Goal: Check status: Check status

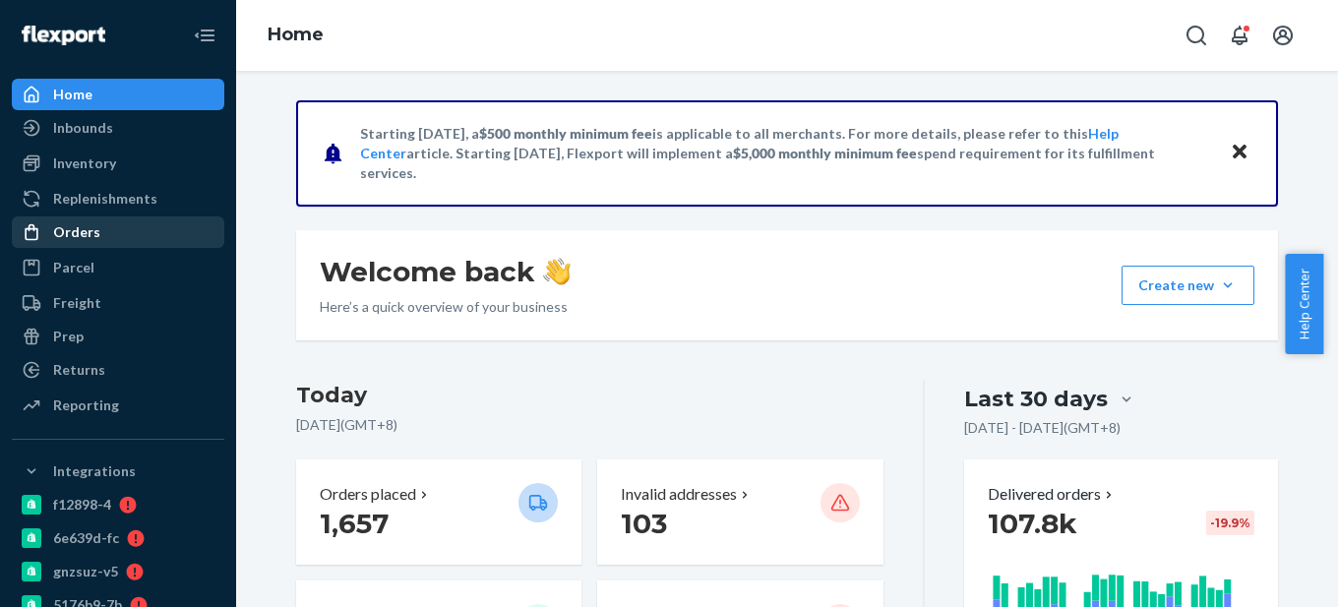
click at [105, 224] on div "Orders" at bounding box center [118, 232] width 209 height 28
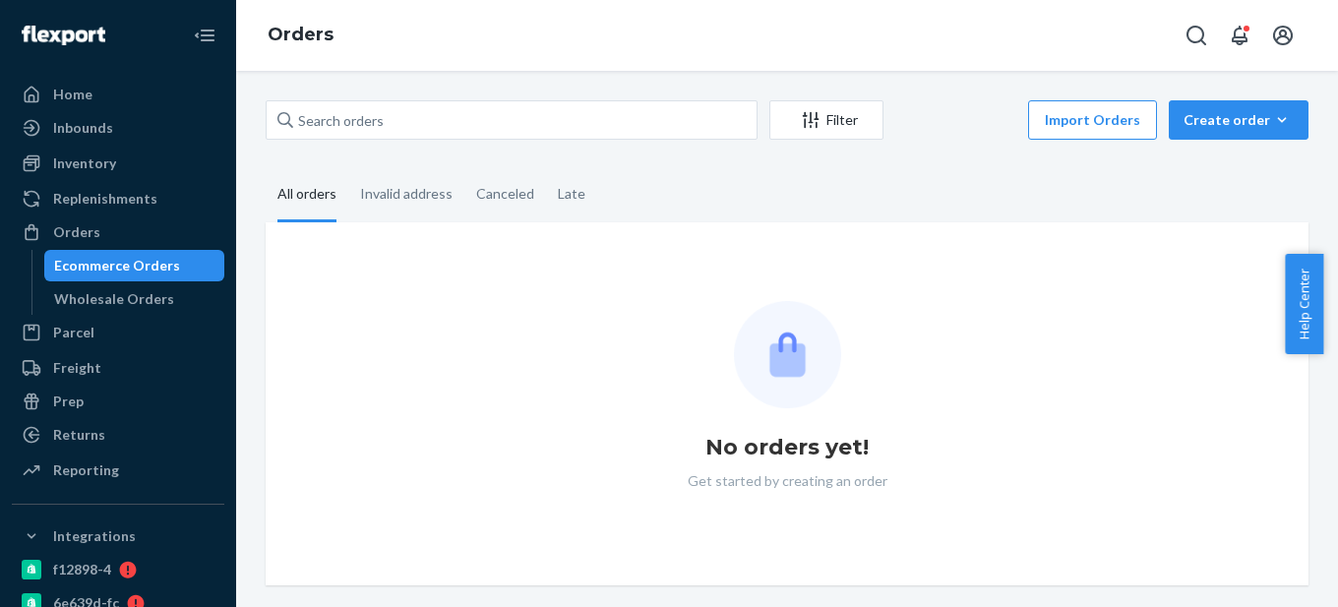
click at [105, 258] on div "Ecommerce Orders" at bounding box center [117, 266] width 126 height 20
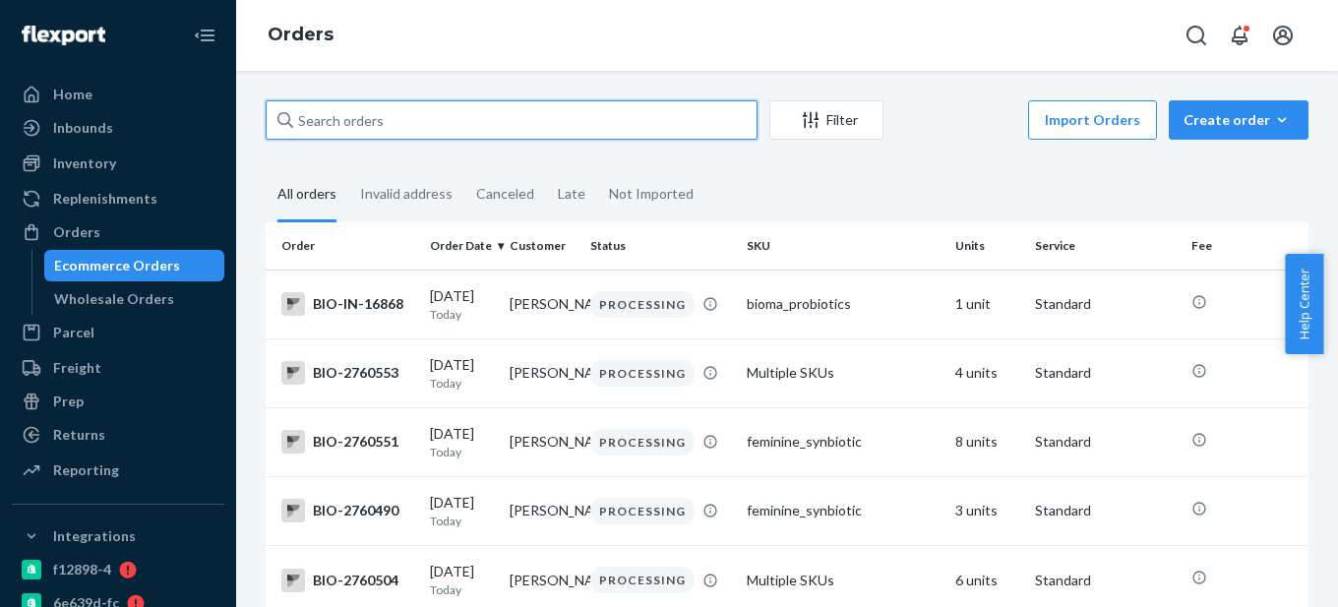
click at [377, 121] on input "text" at bounding box center [512, 119] width 492 height 39
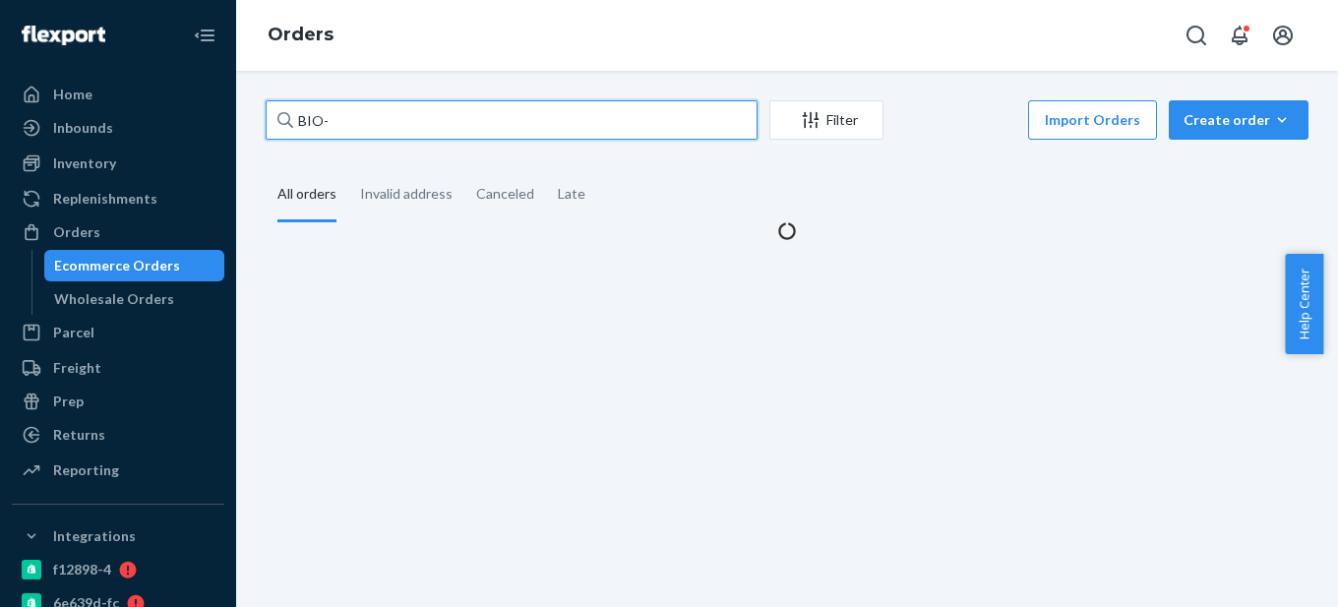
paste input "2726974"
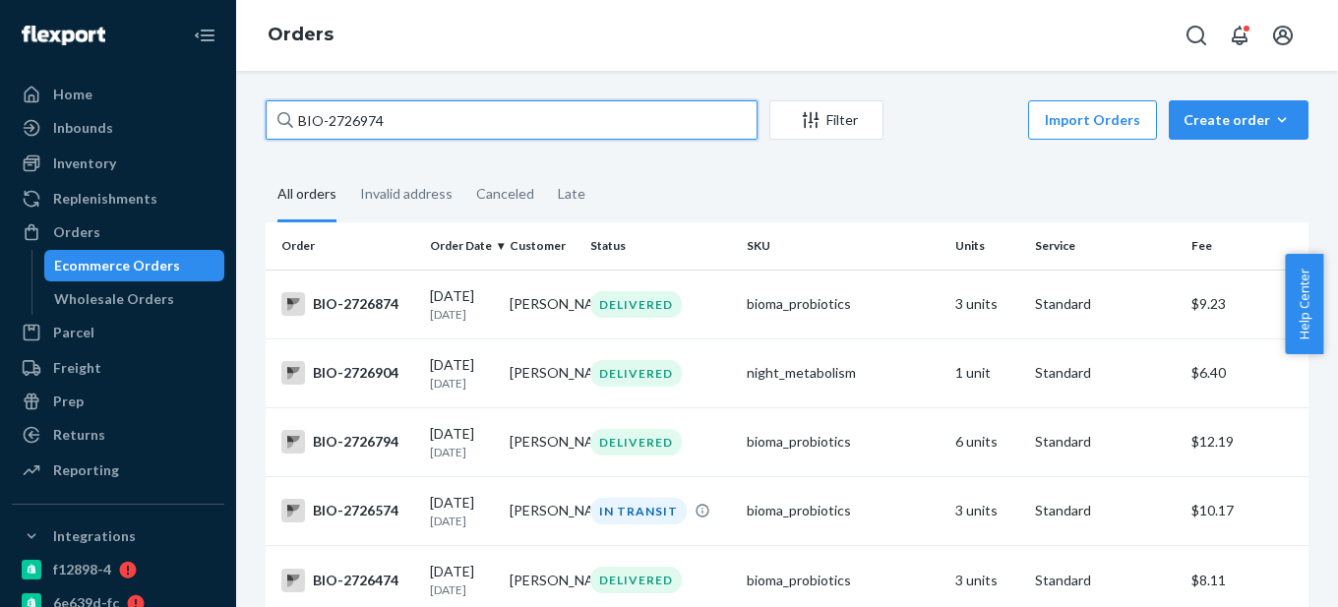
drag, startPoint x: 325, startPoint y: 118, endPoint x: 442, endPoint y: 116, distance: 117.1
click at [442, 117] on input "BIO-2726974" at bounding box center [512, 119] width 492 height 39
paste input "2726850"
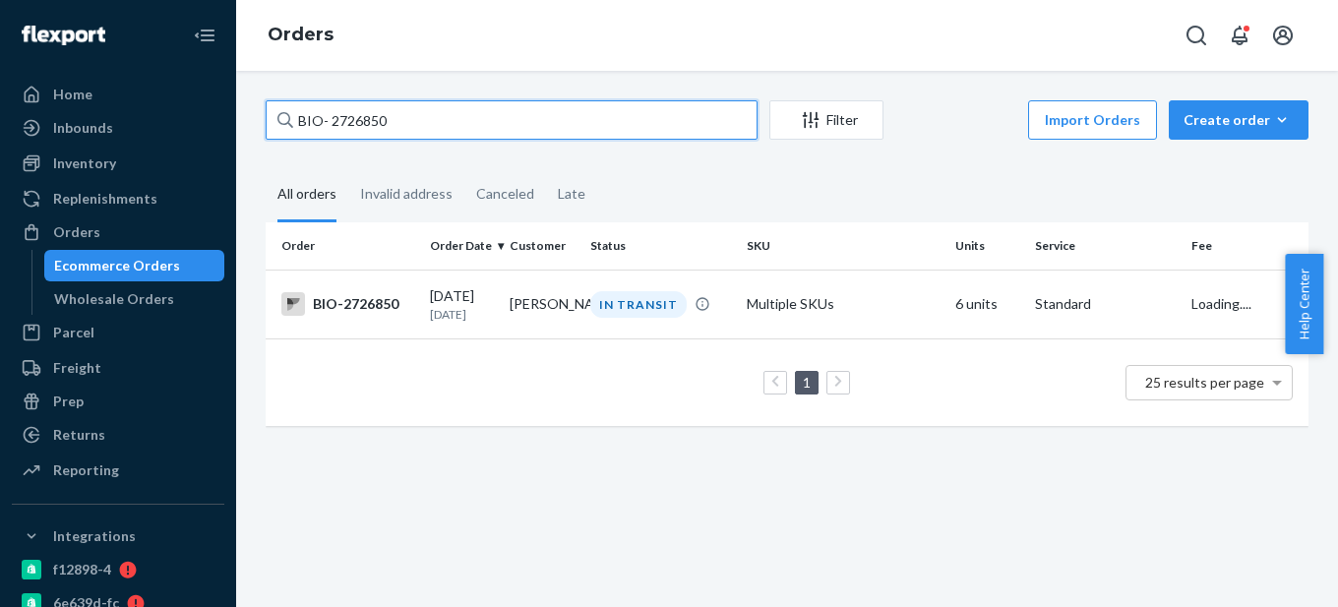
click at [332, 123] on input "BIO- 2726850" at bounding box center [512, 119] width 492 height 39
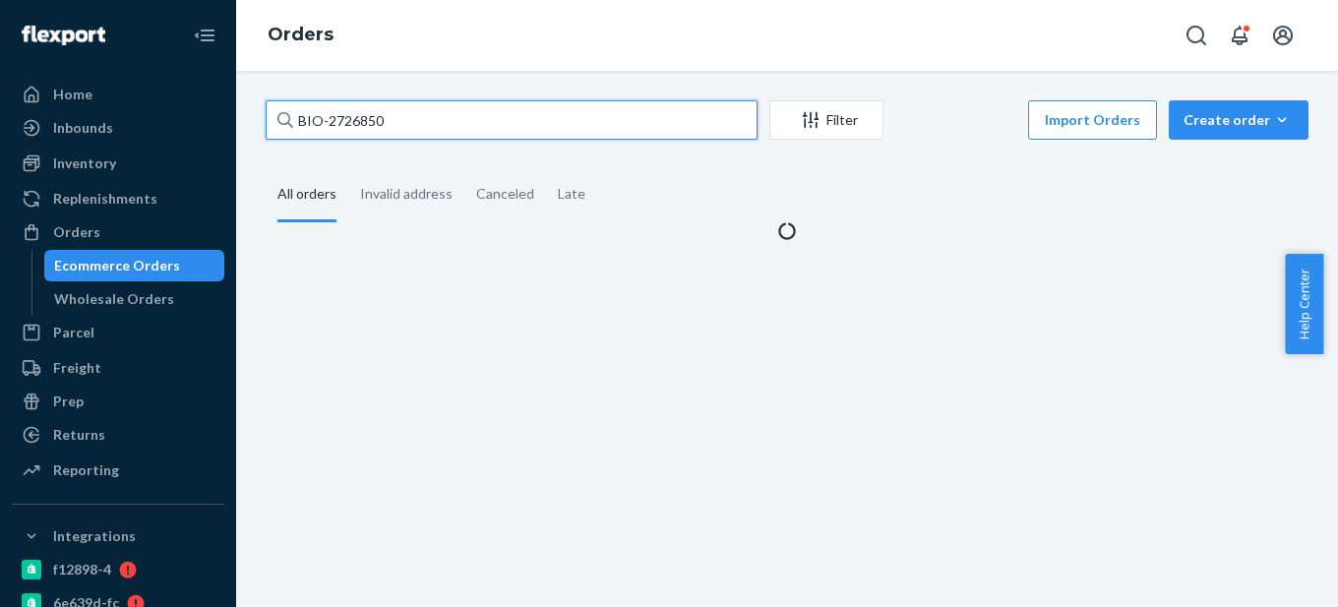
type input "BIO-2726850"
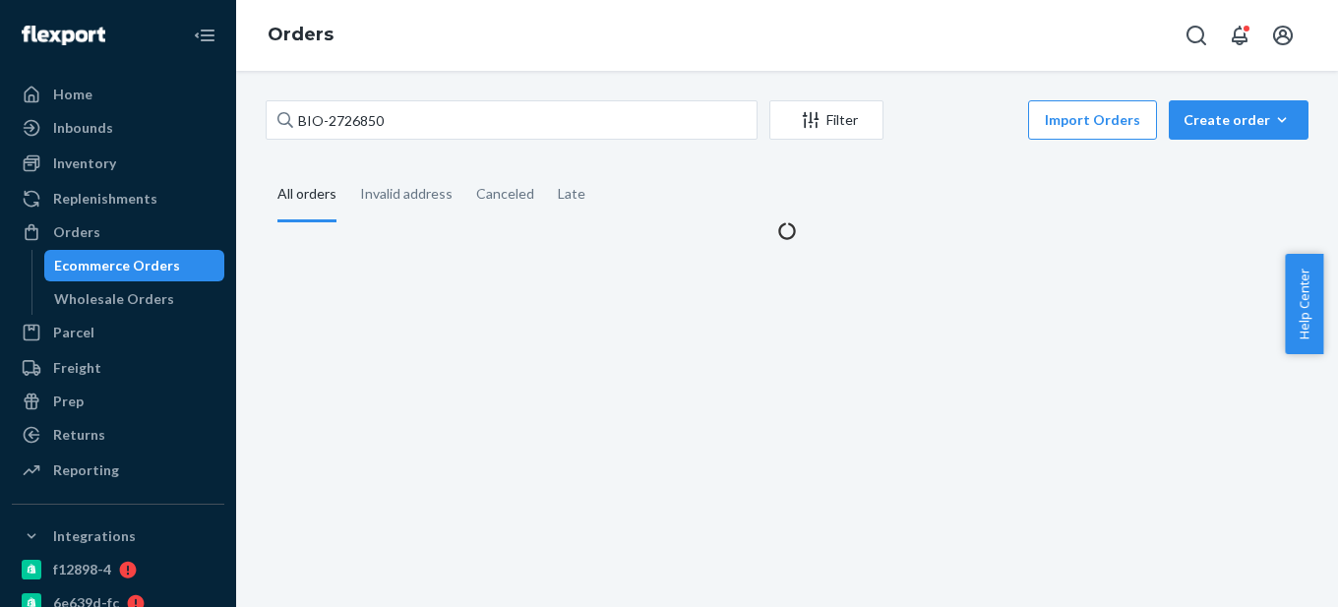
click at [375, 300] on div "BIO-2726850 Filter Import Orders Create order Ecommerce order Removal order All…" at bounding box center [787, 339] width 1102 height 536
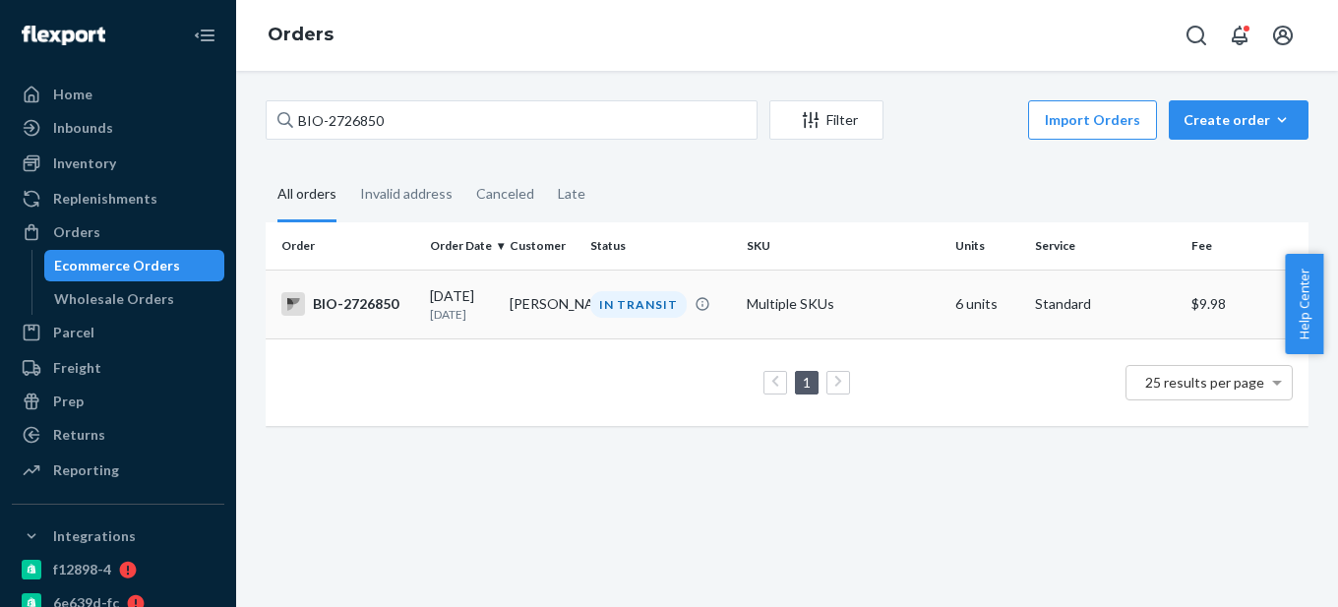
click at [375, 308] on div "BIO-2726850" at bounding box center [347, 304] width 133 height 24
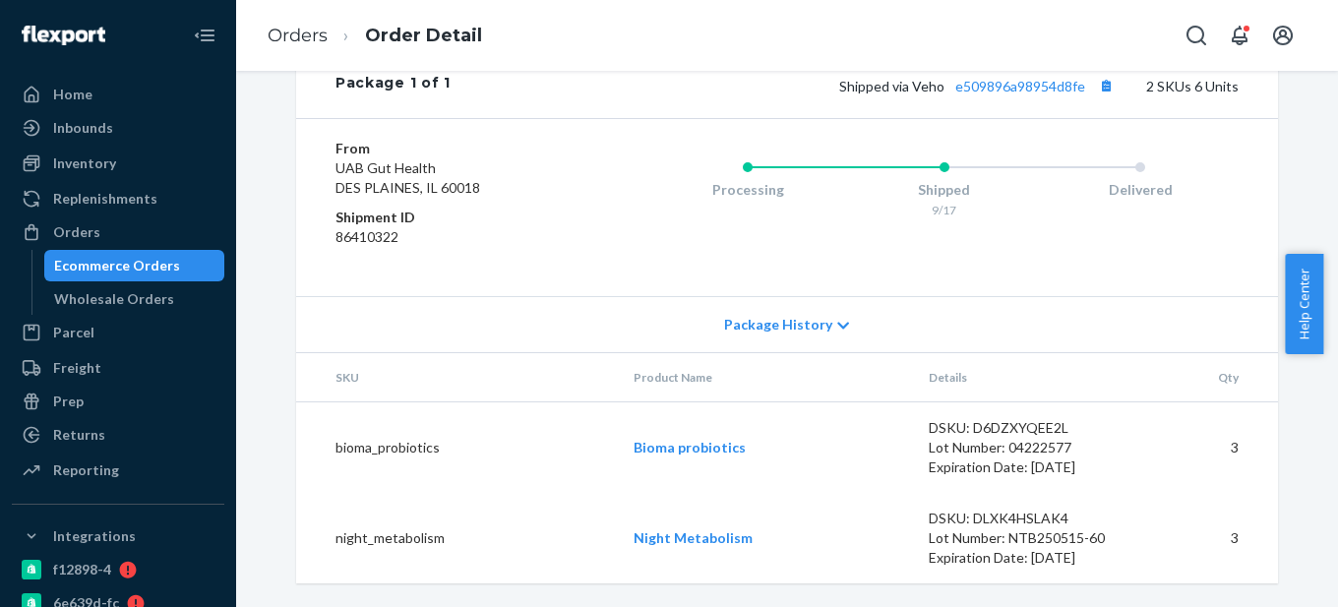
scroll to position [780, 0]
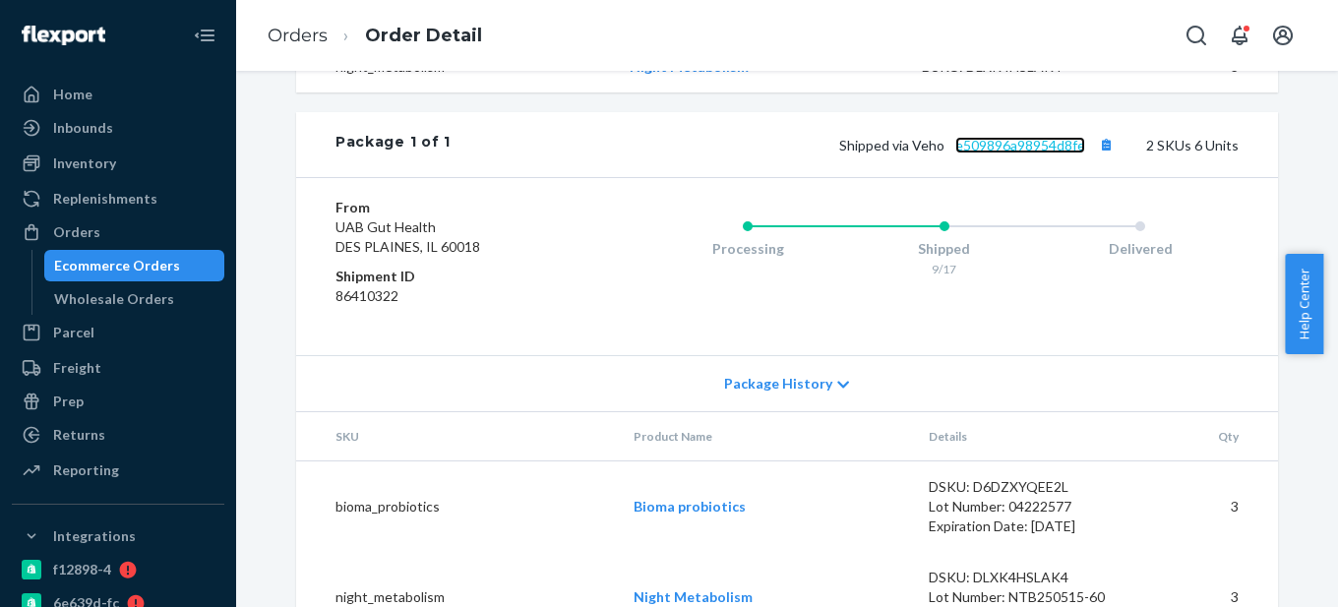
click at [1038, 154] on link "e509896a98954d8fe" at bounding box center [1020, 145] width 130 height 17
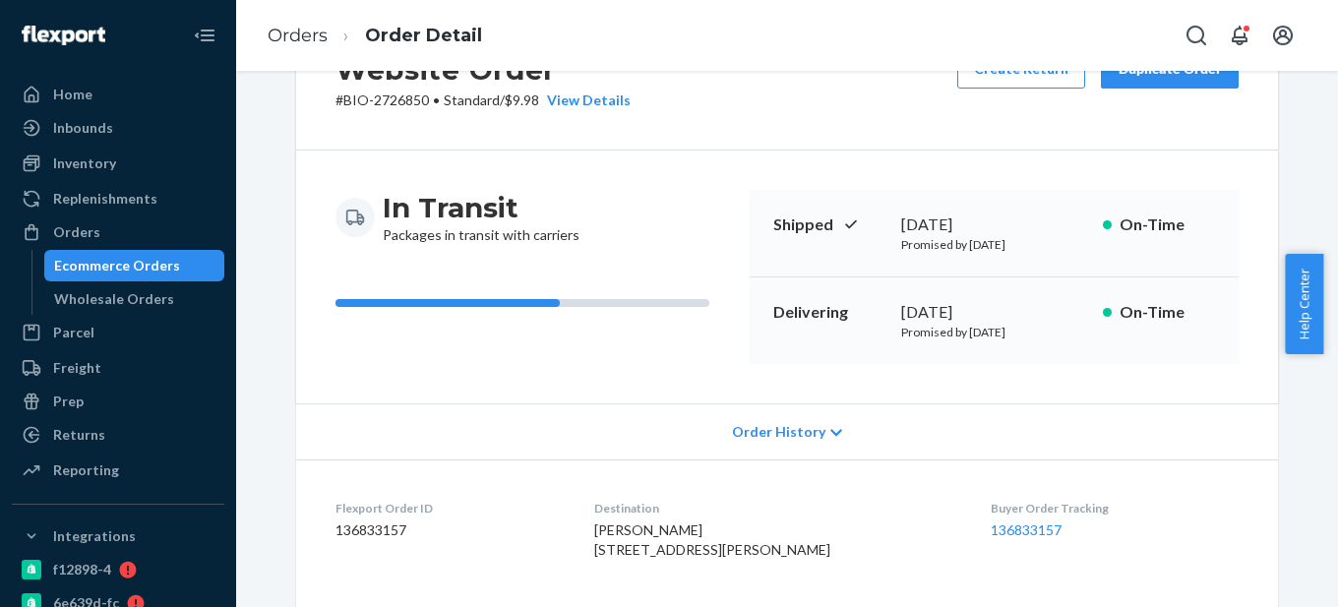
scroll to position [0, 0]
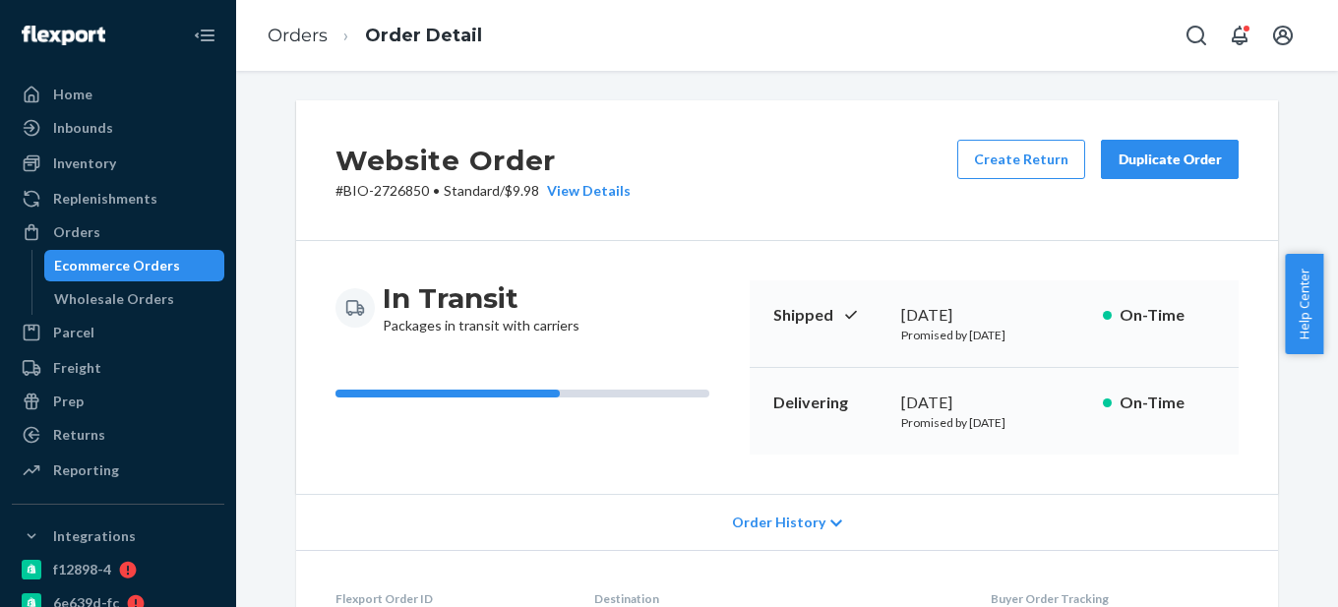
drag, startPoint x: 891, startPoint y: 400, endPoint x: 1037, endPoint y: 394, distance: 146.7
click at [1037, 394] on div "Delivering [DATE] Promised by [DATE] On-Time" at bounding box center [994, 411] width 489 height 87
copy div "[DATE]"
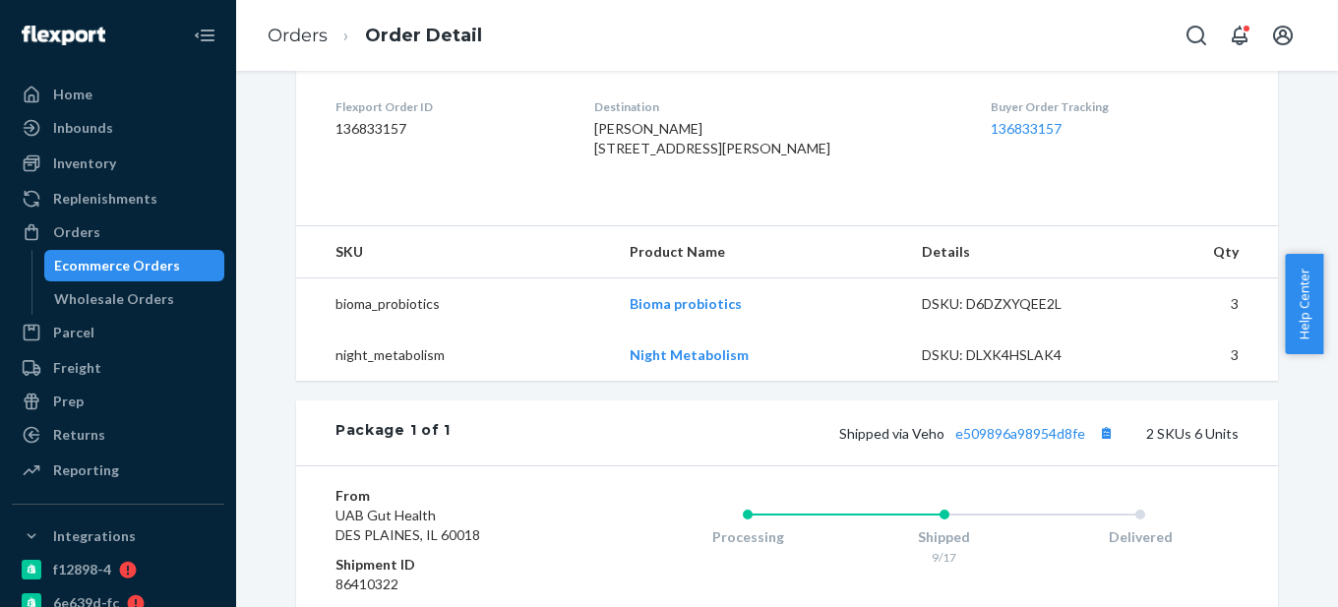
scroll to position [689, 0]
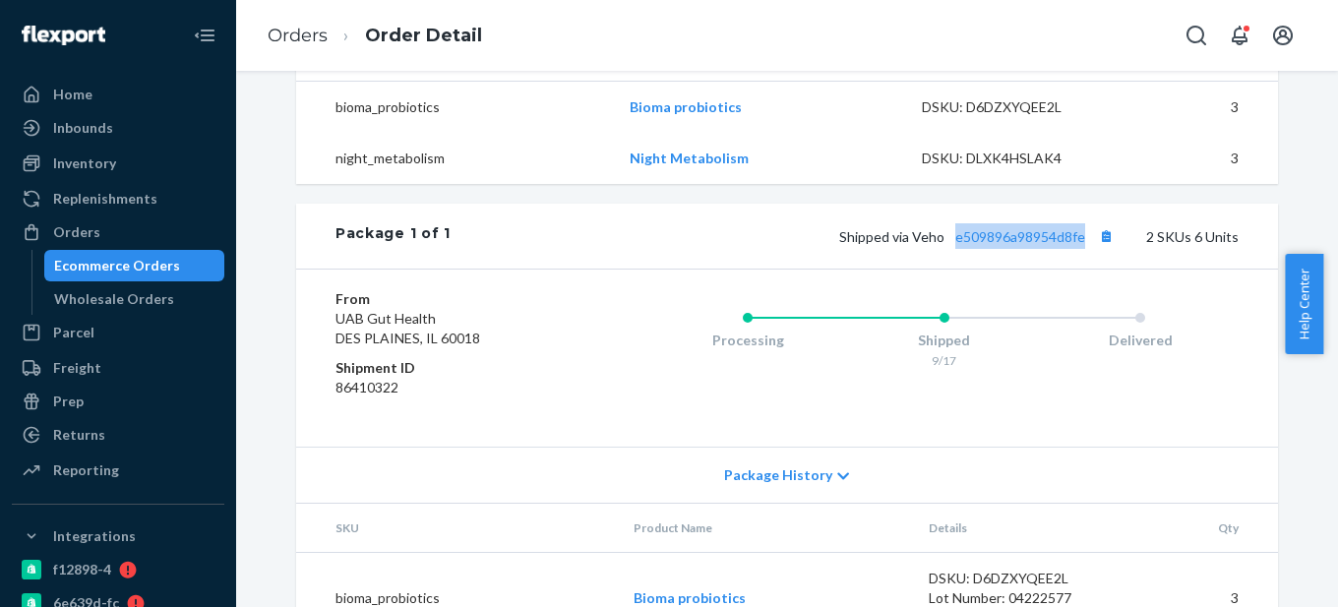
drag, startPoint x: 1086, startPoint y: 282, endPoint x: 951, endPoint y: 273, distance: 136.1
click at [951, 245] on span "Shipped via Veho e509896a98954d8fe" at bounding box center [978, 236] width 279 height 17
copy link "e509896a98954d8fe"
click at [143, 265] on div "Ecommerce Orders" at bounding box center [117, 266] width 126 height 20
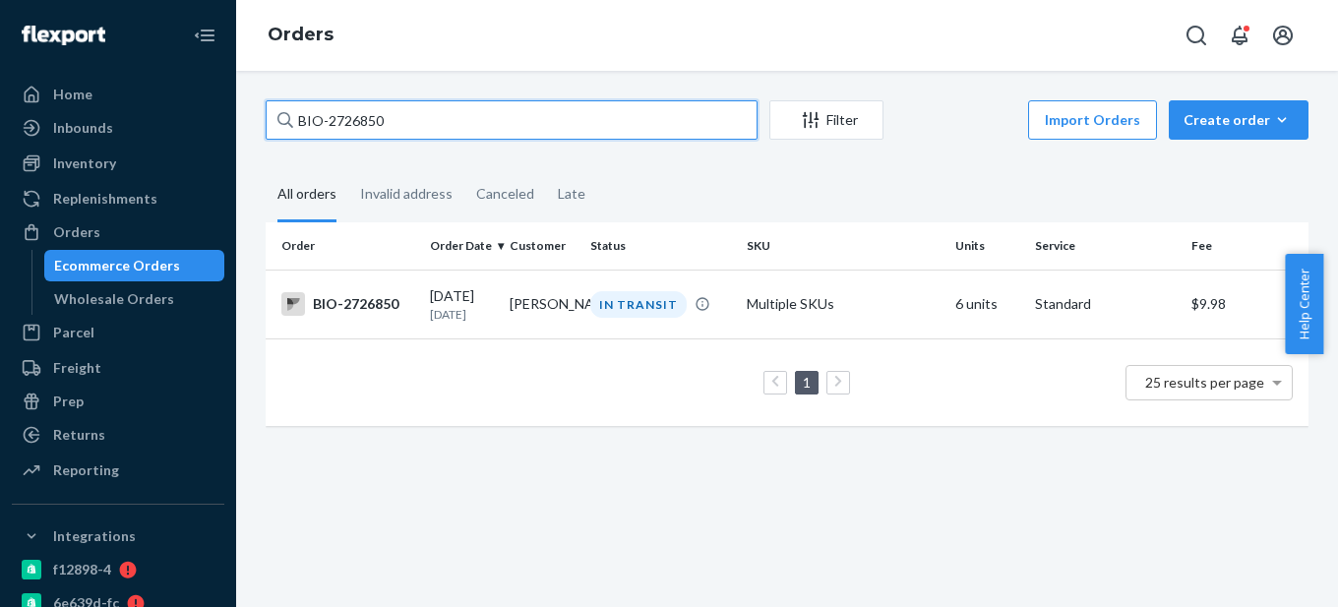
drag, startPoint x: 329, startPoint y: 123, endPoint x: 508, endPoint y: 117, distance: 179.2
click at [508, 117] on input "BIO-2726850" at bounding box center [512, 119] width 492 height 39
paste input "276013"
click at [332, 122] on input "BIO- 2760130" at bounding box center [512, 119] width 492 height 39
type input "BIO-2760130"
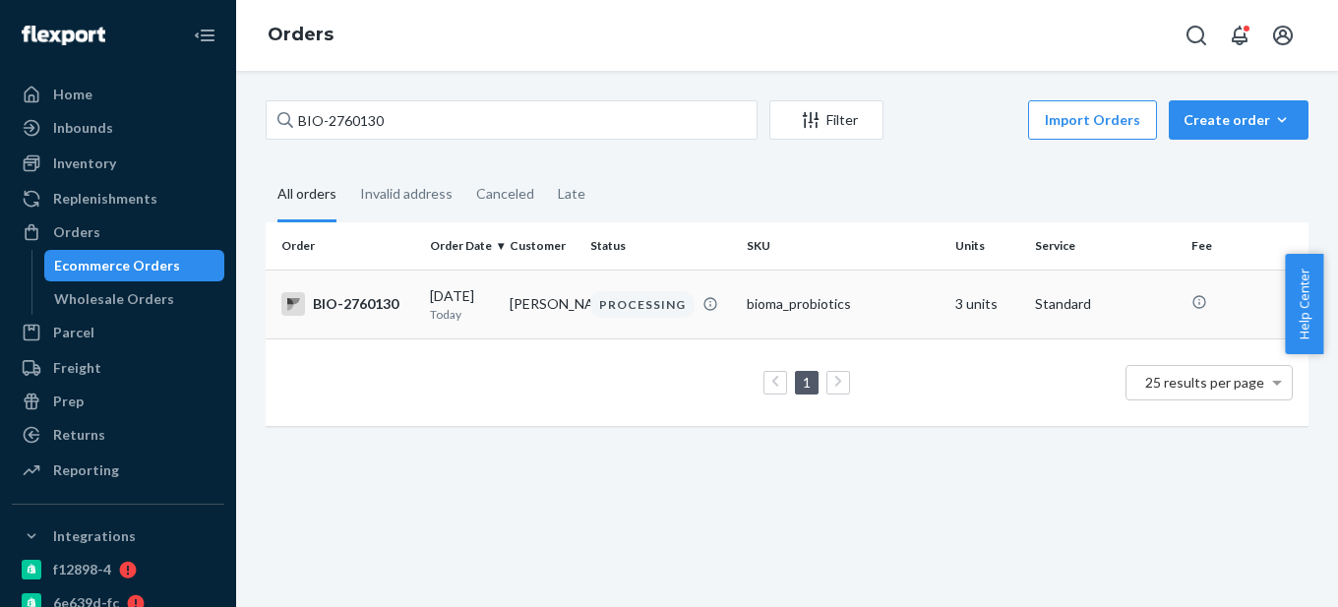
click at [464, 313] on p "Today" at bounding box center [462, 314] width 64 height 17
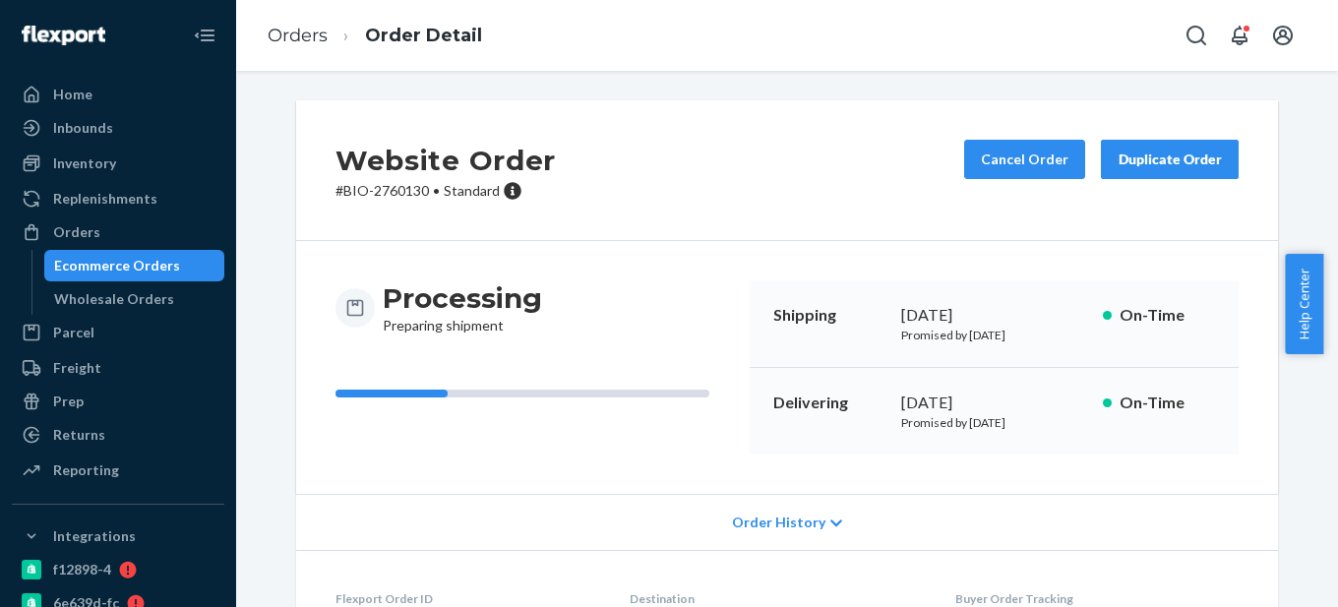
click at [152, 267] on div "Ecommerce Orders" at bounding box center [117, 266] width 126 height 20
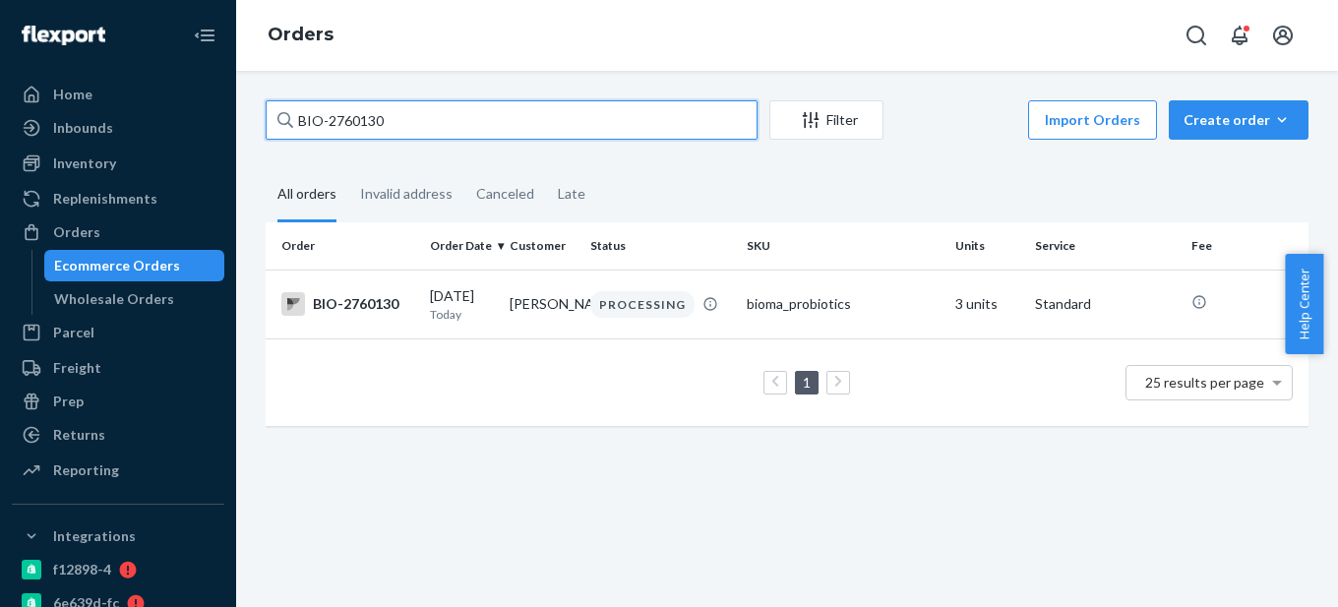
drag, startPoint x: 349, startPoint y: 116, endPoint x: 457, endPoint y: 116, distance: 107.3
click at [457, 116] on input "BIO-2760130" at bounding box center [512, 119] width 492 height 39
paste input "59763"
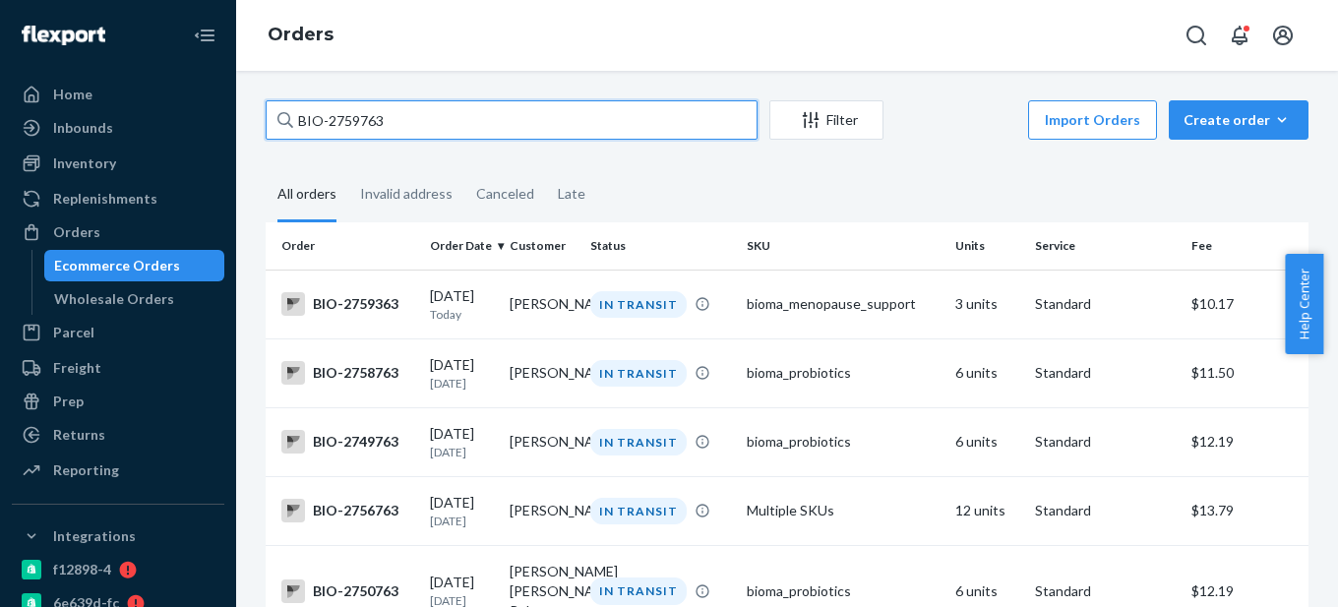
drag, startPoint x: 329, startPoint y: 118, endPoint x: 452, endPoint y: 117, distance: 123.0
click at [452, 117] on input "BIO-2759763" at bounding box center [512, 119] width 492 height 39
paste input "7"
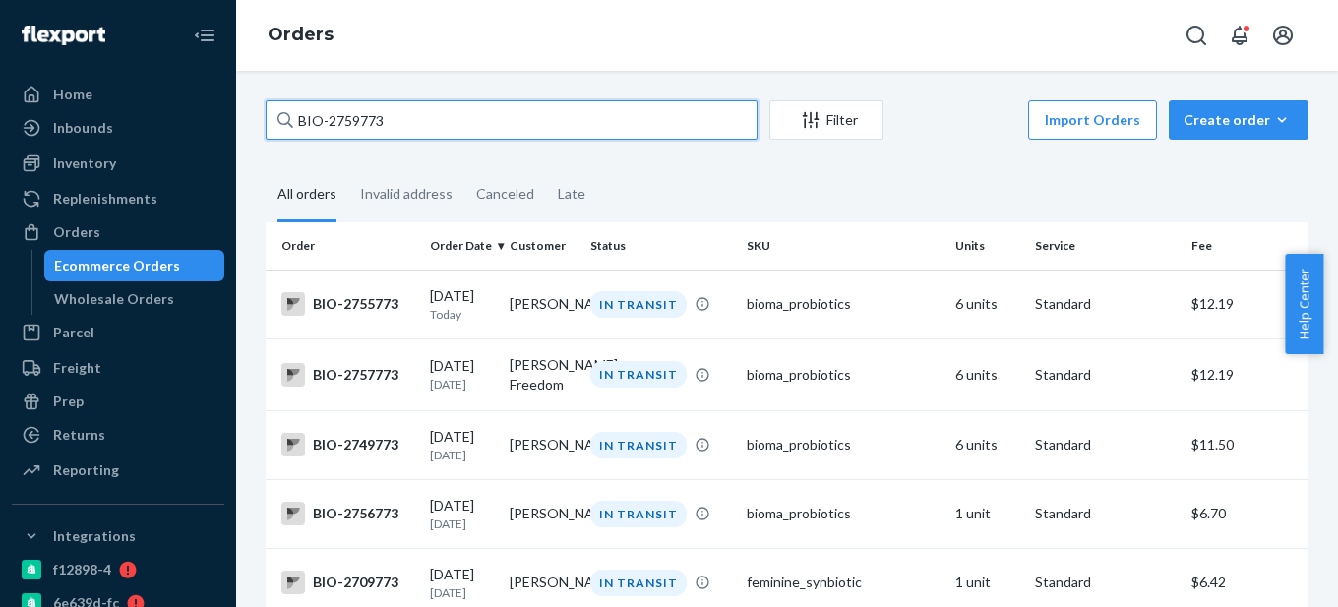
drag, startPoint x: 328, startPoint y: 121, endPoint x: 487, endPoint y: 122, distance: 159.4
click at [487, 122] on input "BIO-2759773" at bounding box center [512, 119] width 492 height 39
paste input "6"
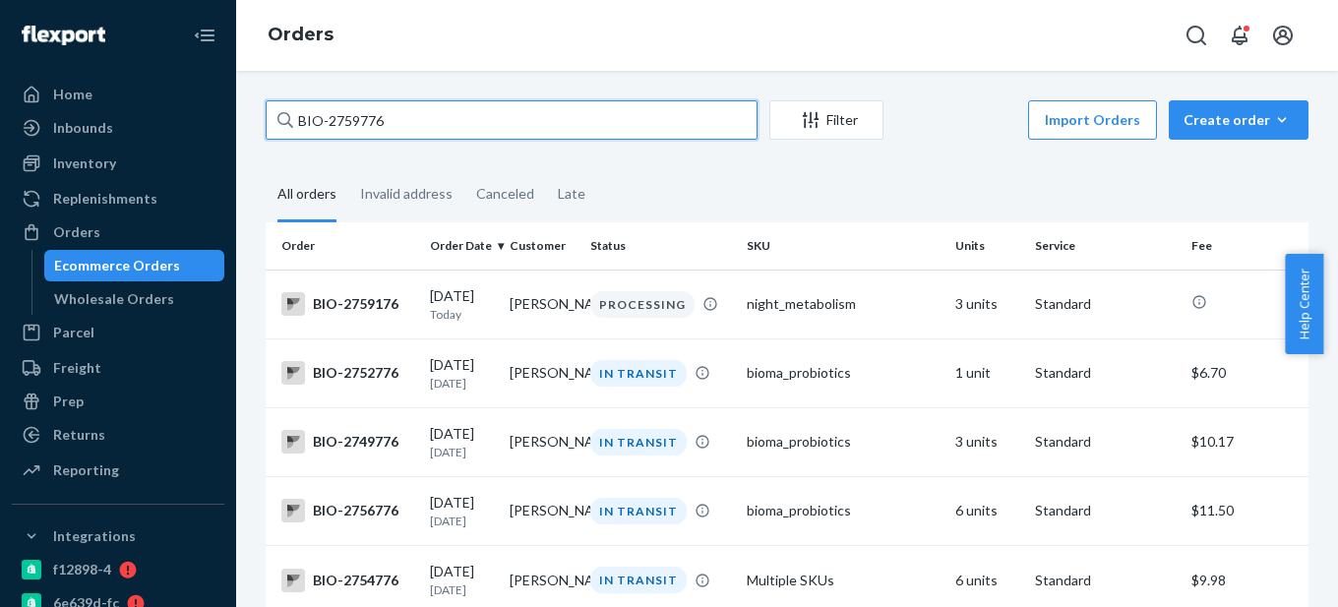
drag, startPoint x: 327, startPoint y: 120, endPoint x: 490, endPoint y: 119, distance: 163.3
click at [489, 120] on input "BIO-2759776" at bounding box center [512, 119] width 492 height 39
paste input "2759781"
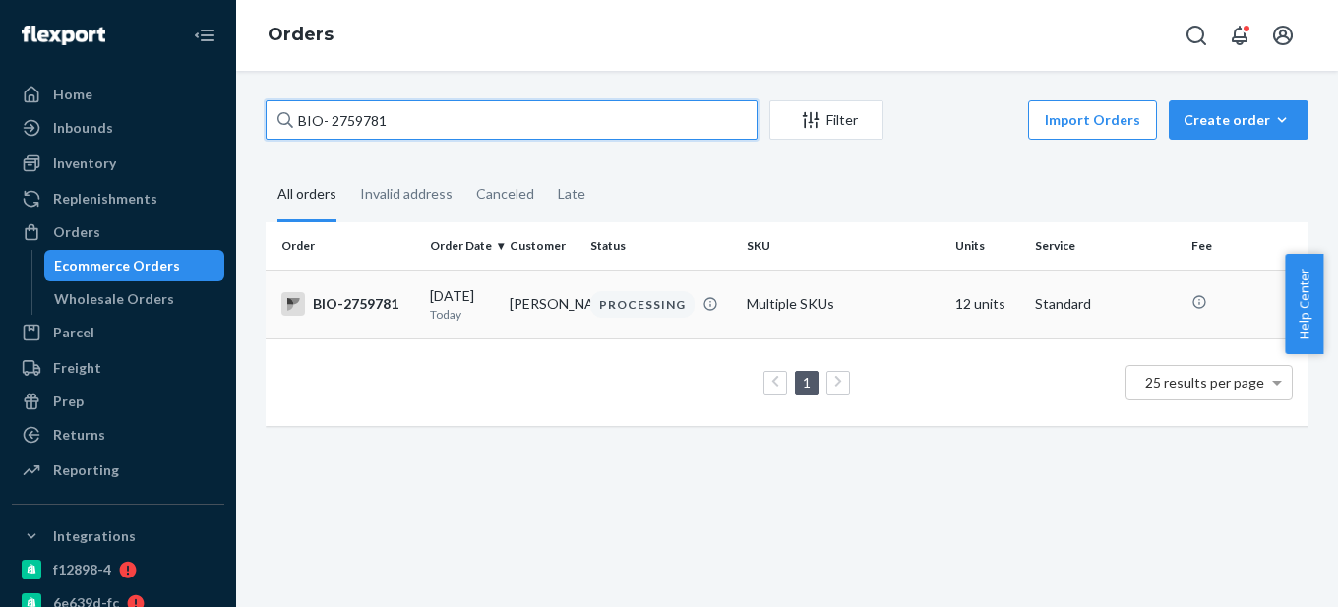
type input "BIO- 2759781"
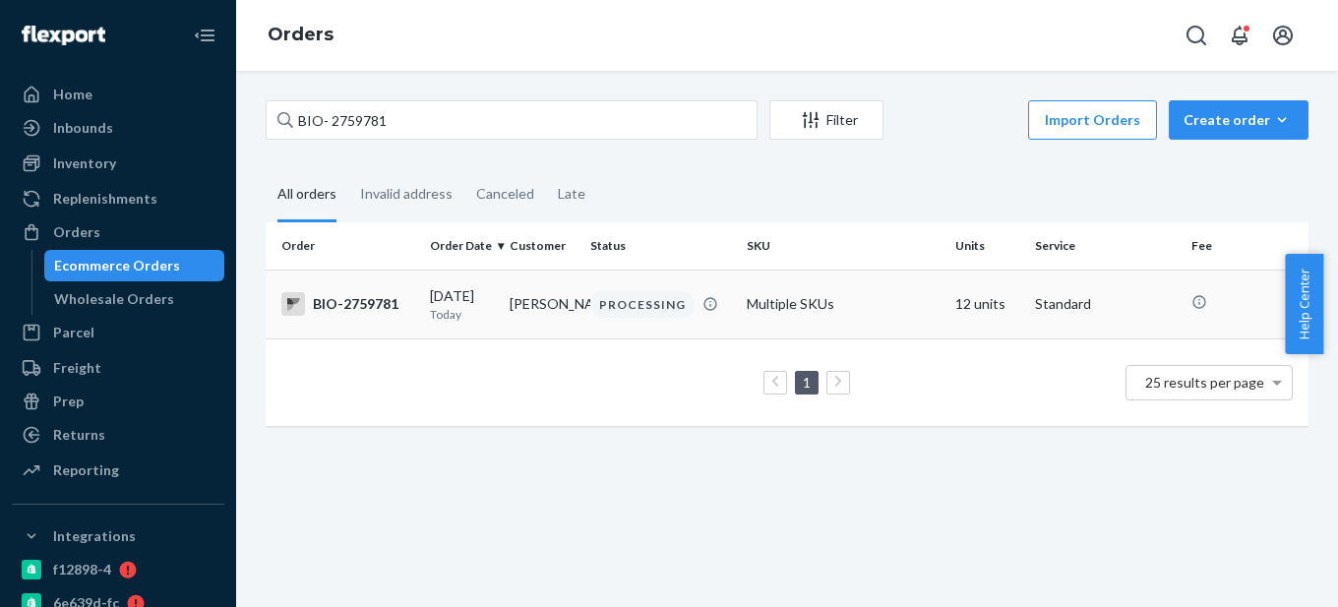
click at [408, 304] on div "BIO-2759781" at bounding box center [347, 304] width 133 height 24
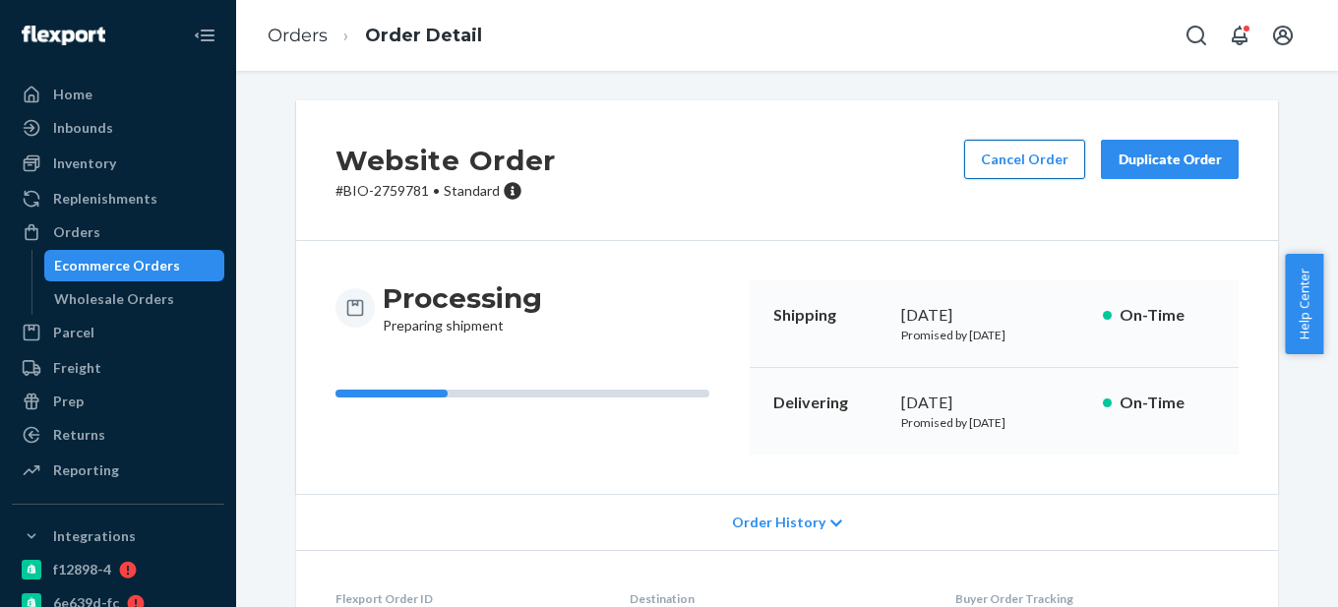
click at [1029, 166] on button "Cancel Order" at bounding box center [1024, 159] width 121 height 39
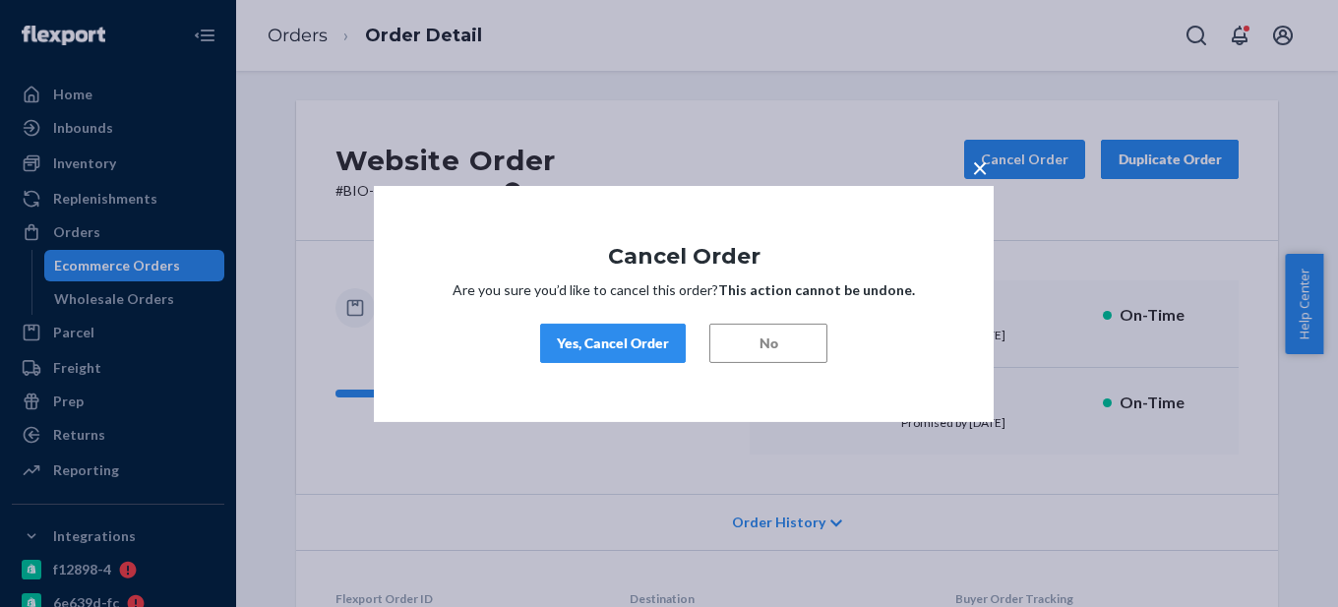
click at [632, 360] on div "× Cancel Order Are you sure you’d like to cancel this order? This action cannot…" at bounding box center [684, 303] width 620 height 236
click at [634, 343] on div "Yes, Cancel Order" at bounding box center [613, 344] width 112 height 20
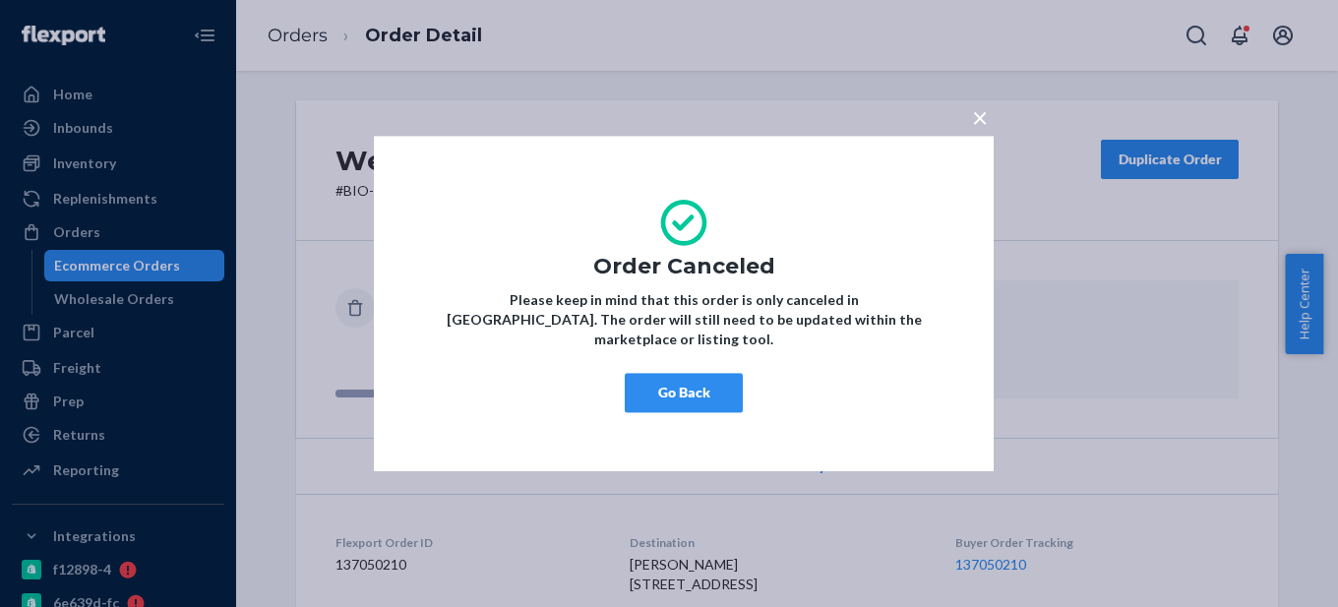
click at [983, 130] on span "×" at bounding box center [980, 116] width 16 height 33
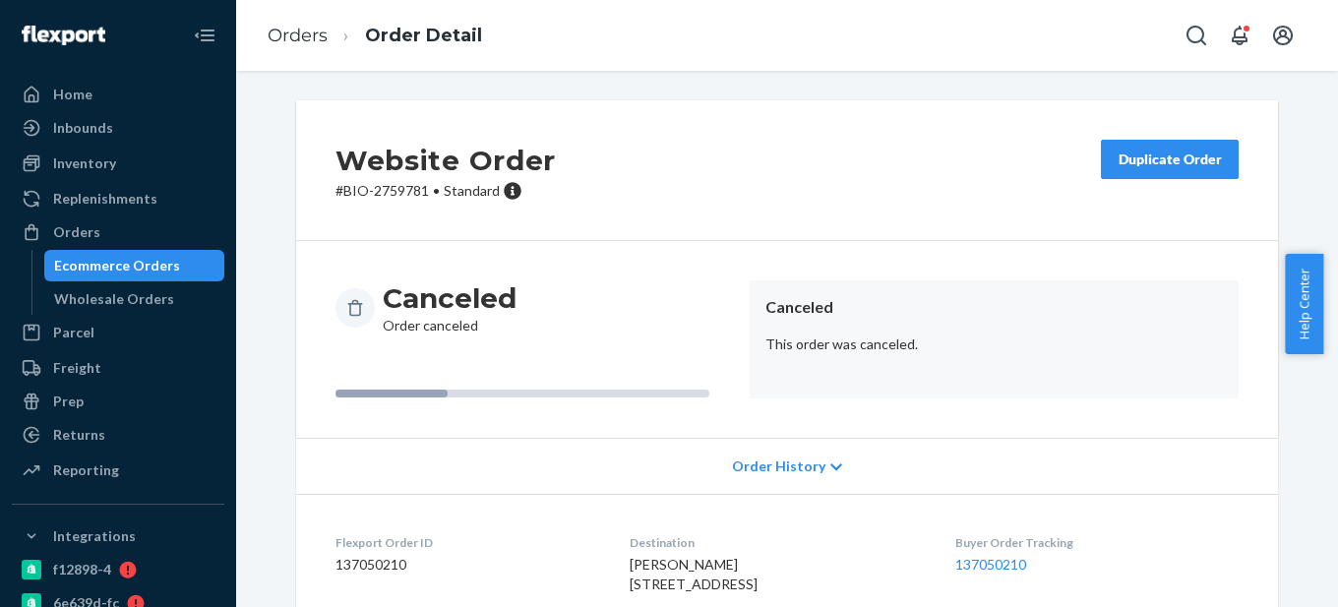
click at [142, 263] on div "Ecommerce Orders" at bounding box center [117, 266] width 126 height 20
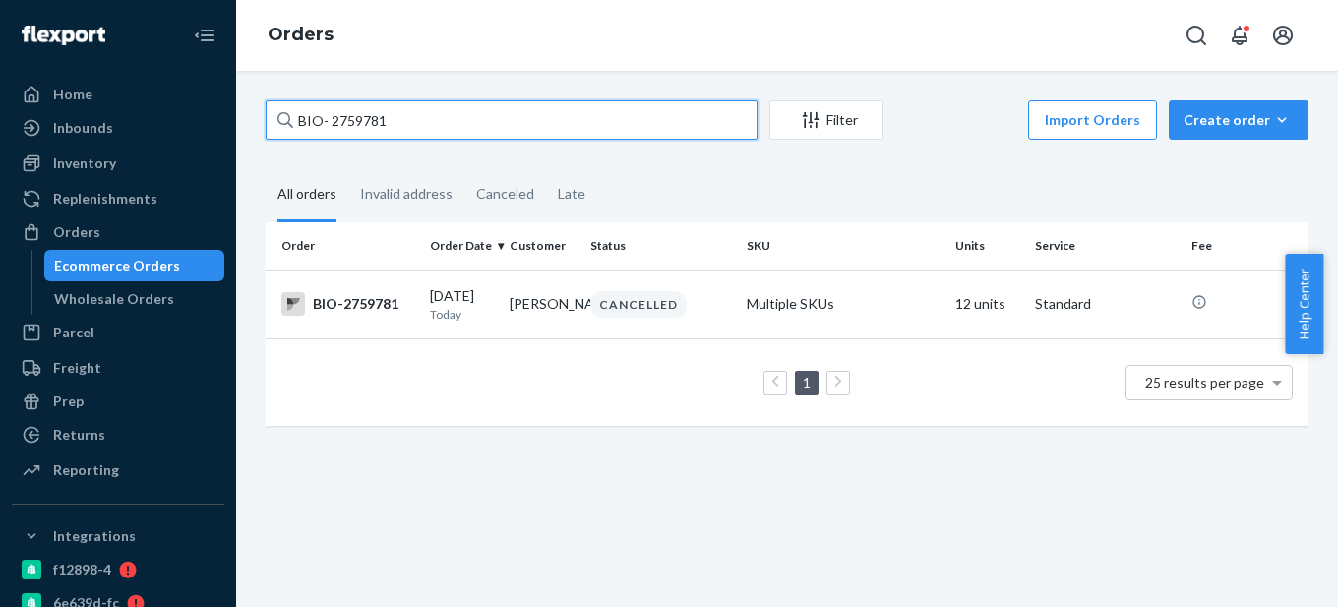
drag, startPoint x: 329, startPoint y: 116, endPoint x: 460, endPoint y: 117, distance: 130.9
click at [460, 117] on input "BIO- 2759781" at bounding box center [512, 119] width 492 height 39
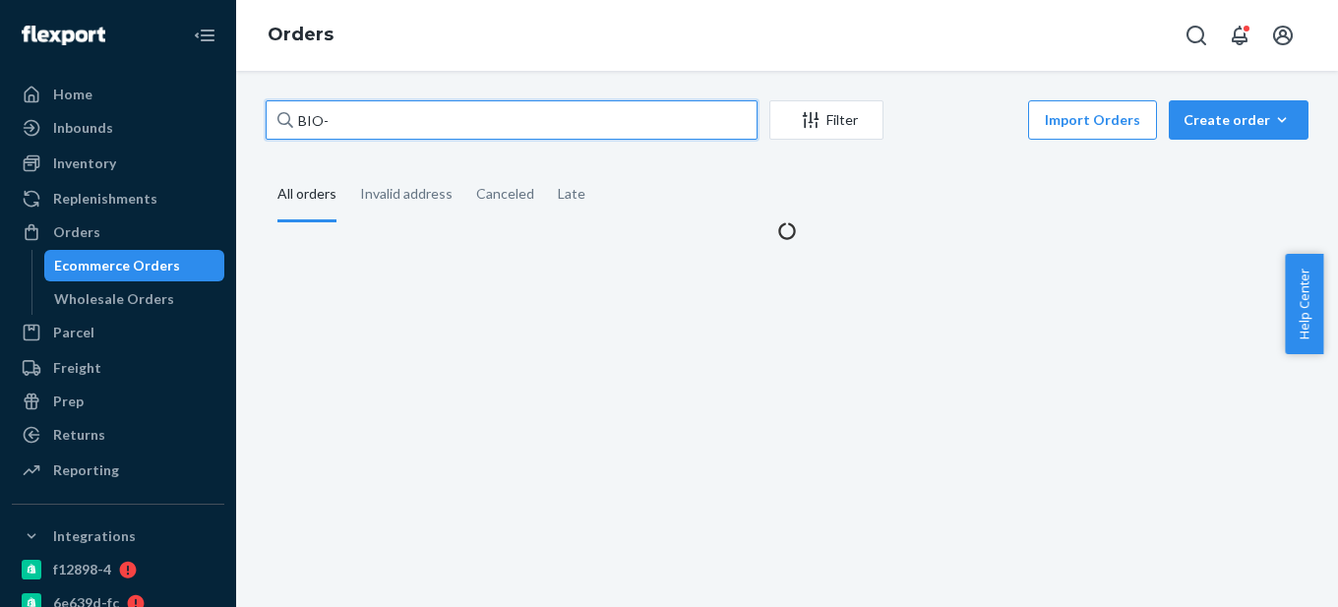
paste input "2760130"
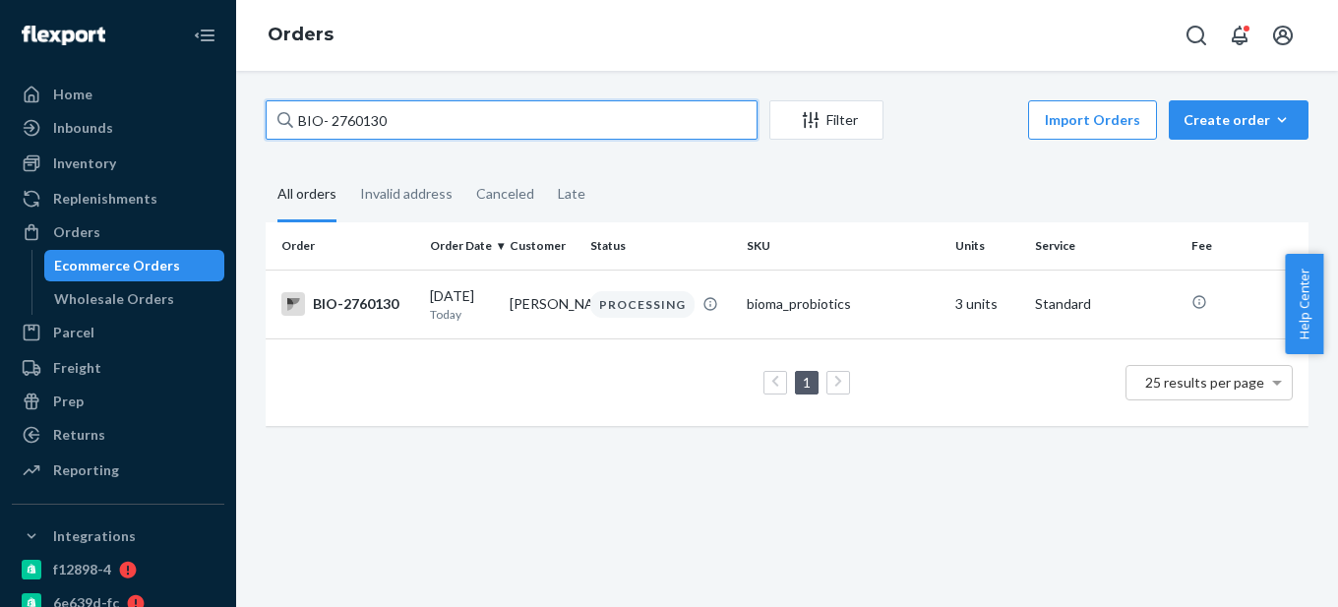
click at [329, 115] on input "BIO- 2760130" at bounding box center [512, 119] width 492 height 39
type input "BIO-2760130"
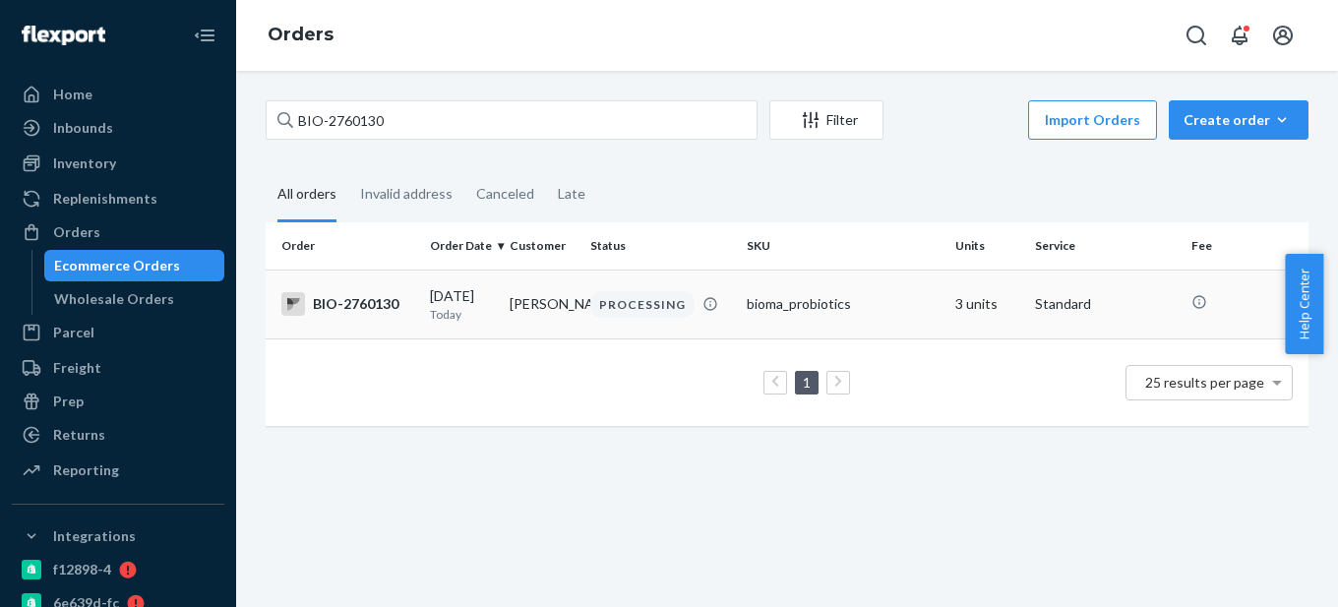
click at [368, 296] on div "BIO-2760130" at bounding box center [347, 304] width 133 height 24
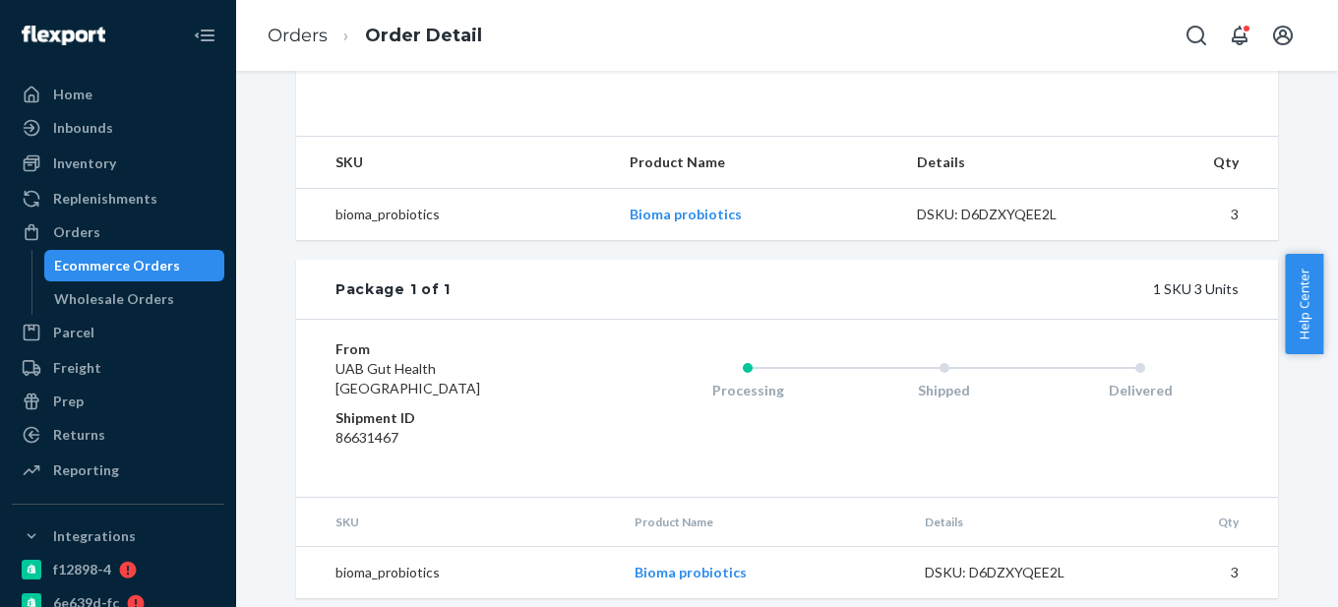
scroll to position [590, 0]
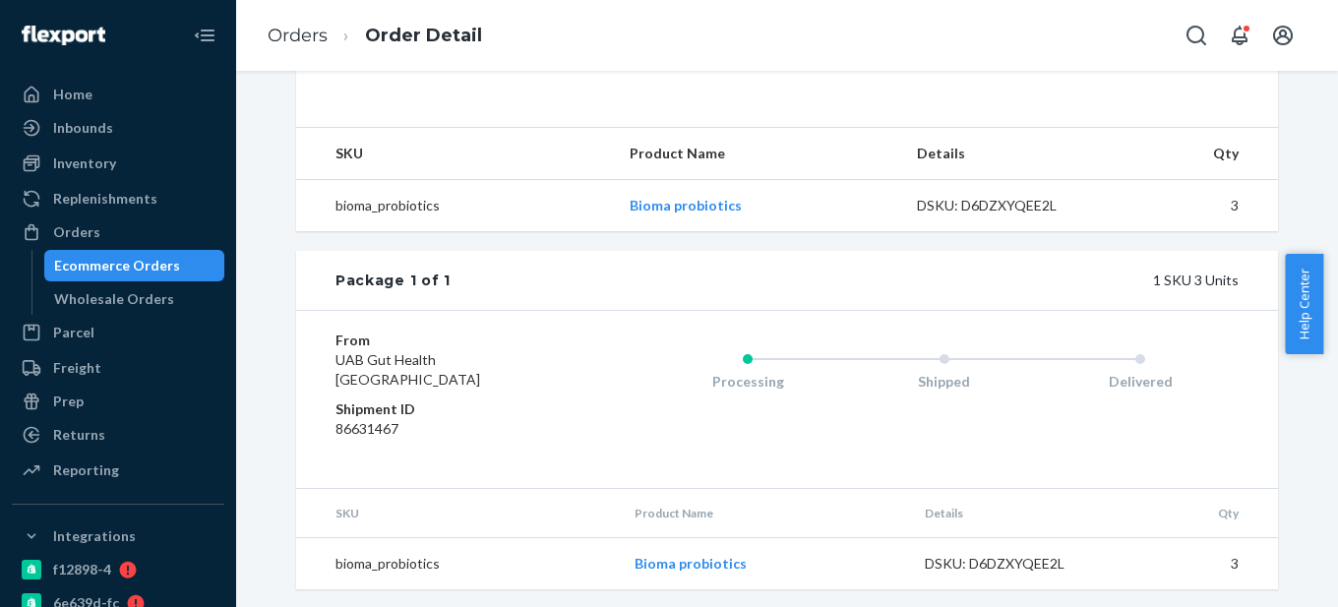
click at [154, 268] on div "Ecommerce Orders" at bounding box center [117, 266] width 126 height 20
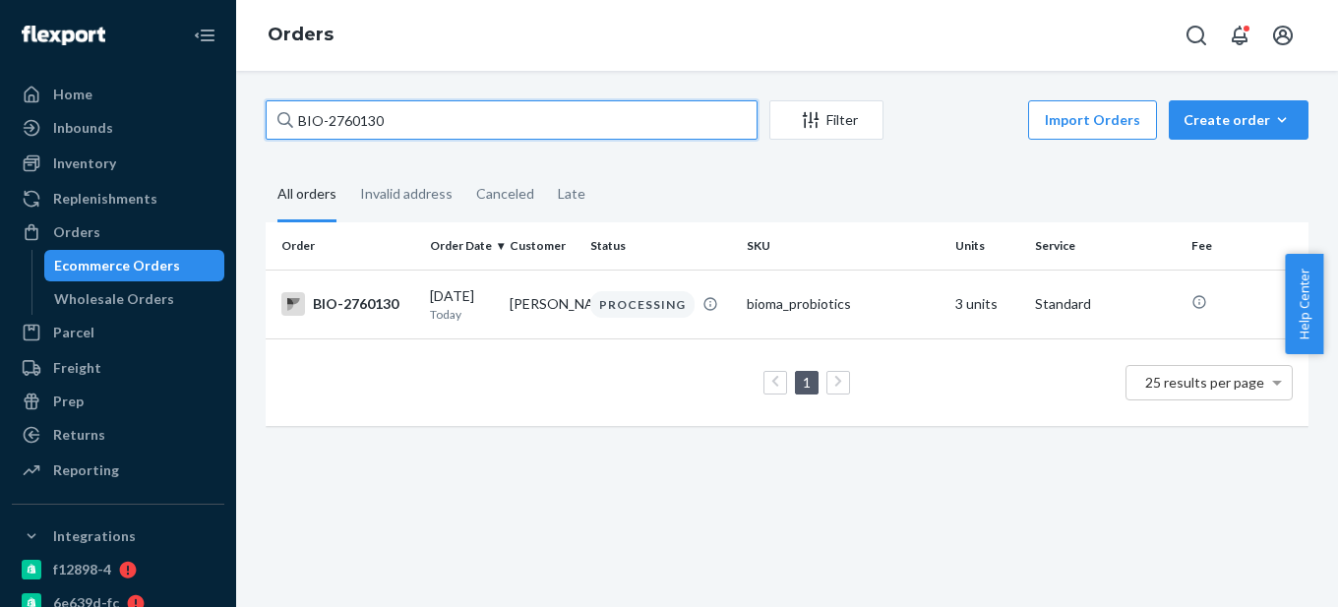
drag, startPoint x: 326, startPoint y: 122, endPoint x: 496, endPoint y: 122, distance: 170.2
click at [496, 122] on input "BIO-2760130" at bounding box center [512, 119] width 492 height 39
paste input "2703917"
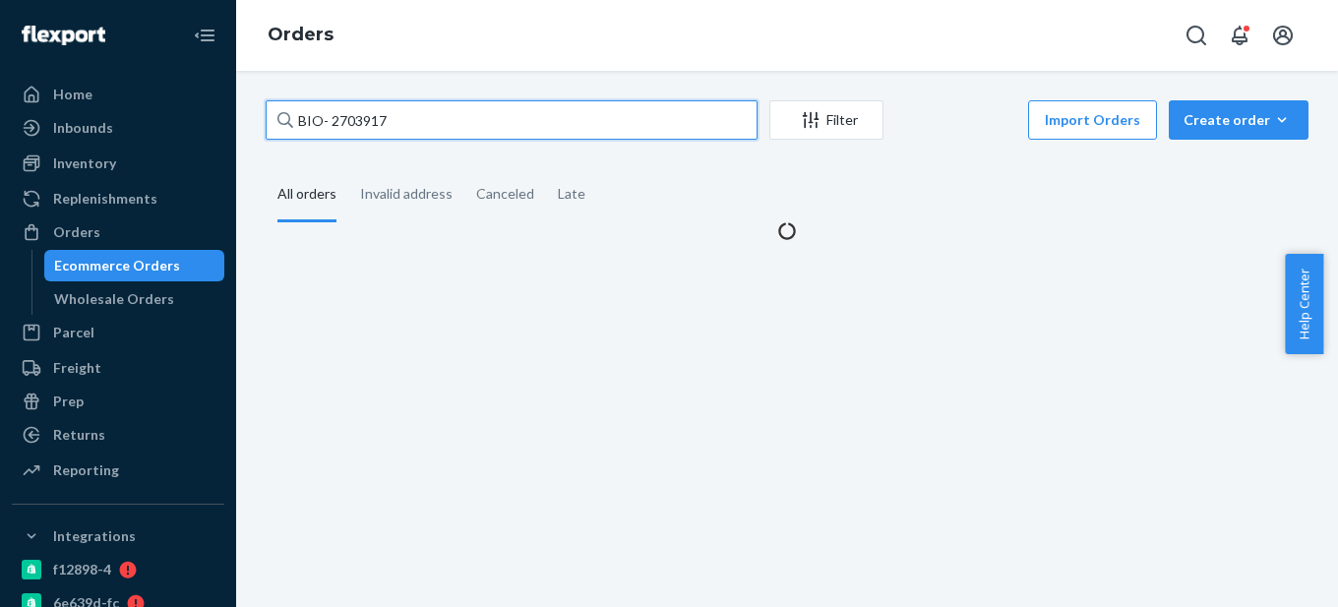
click at [332, 115] on input "BIO- 2703917" at bounding box center [512, 119] width 492 height 39
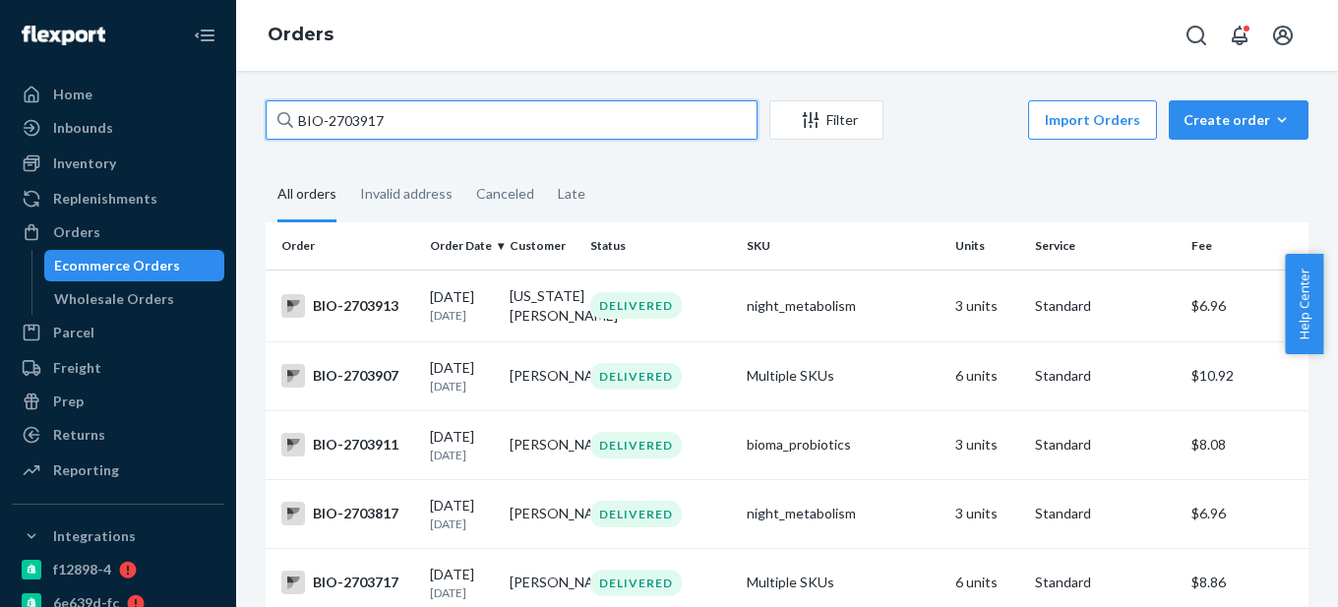
drag, startPoint x: 330, startPoint y: 121, endPoint x: 457, endPoint y: 112, distance: 127.2
click at [457, 112] on input "BIO-2703917" at bounding box center [512, 119] width 492 height 39
paste input "2703941"
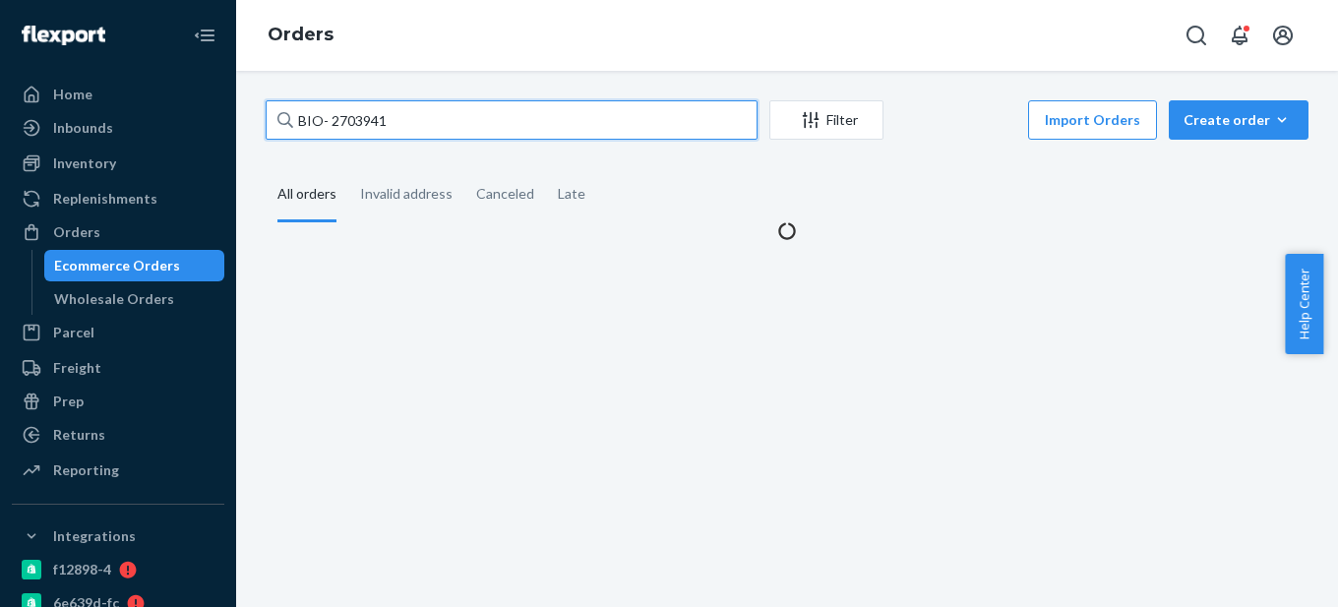
click at [334, 110] on input "BIO- 2703941" at bounding box center [512, 119] width 492 height 39
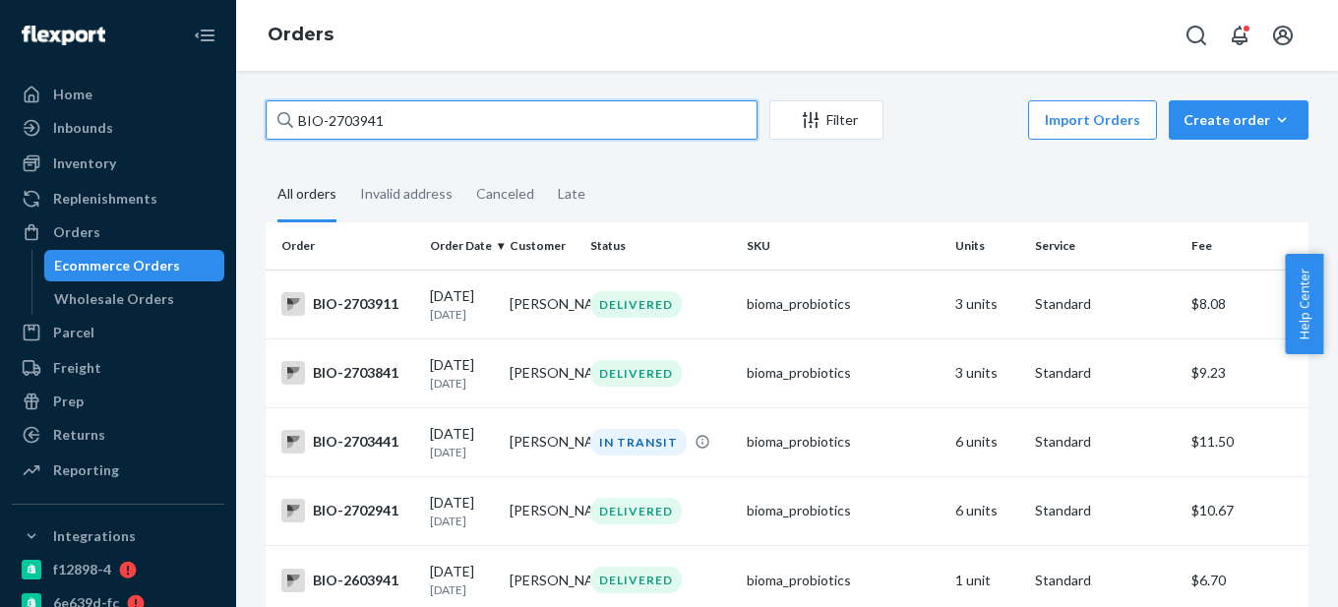
drag, startPoint x: 329, startPoint y: 120, endPoint x: 414, endPoint y: 106, distance: 86.7
click at [414, 106] on input "BIO-2703941" at bounding box center [512, 119] width 492 height 39
paste input "2581179"
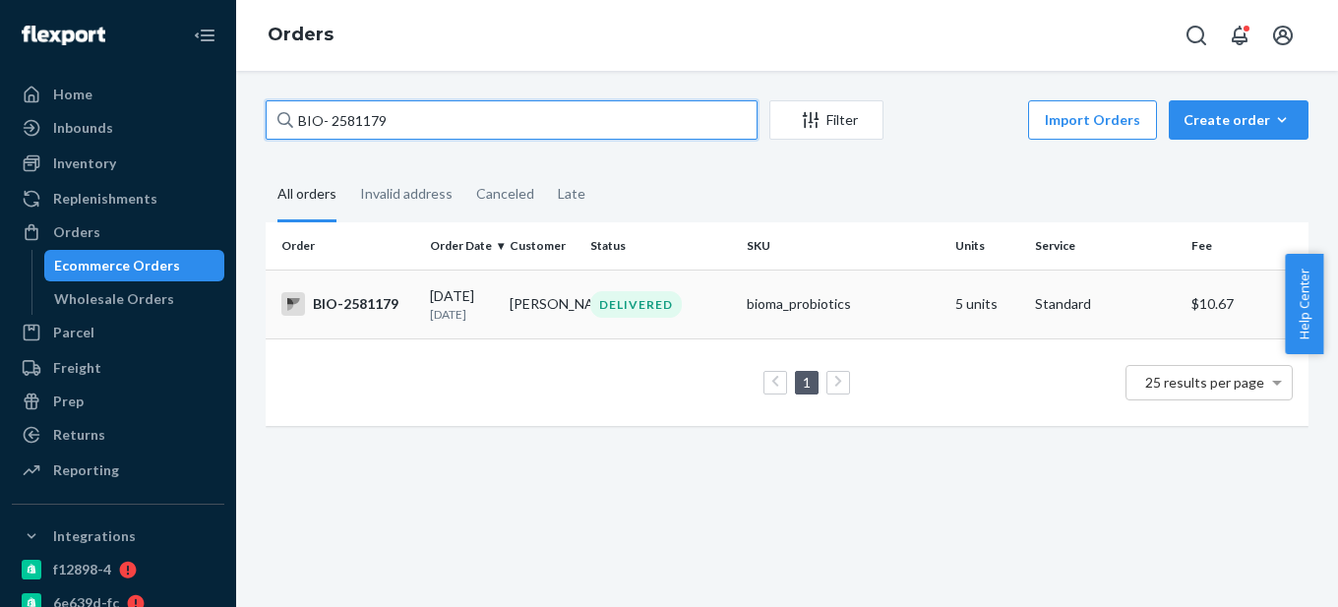
type input "BIO- 2581179"
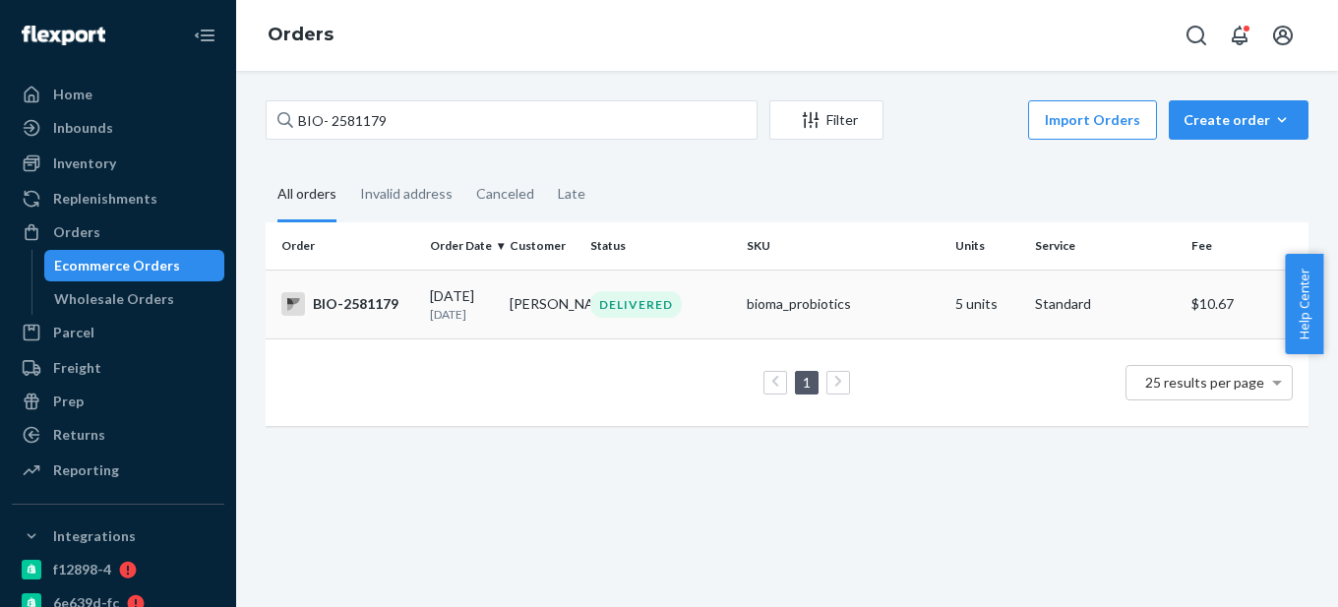
click at [350, 308] on div "BIO-2581179" at bounding box center [347, 304] width 133 height 24
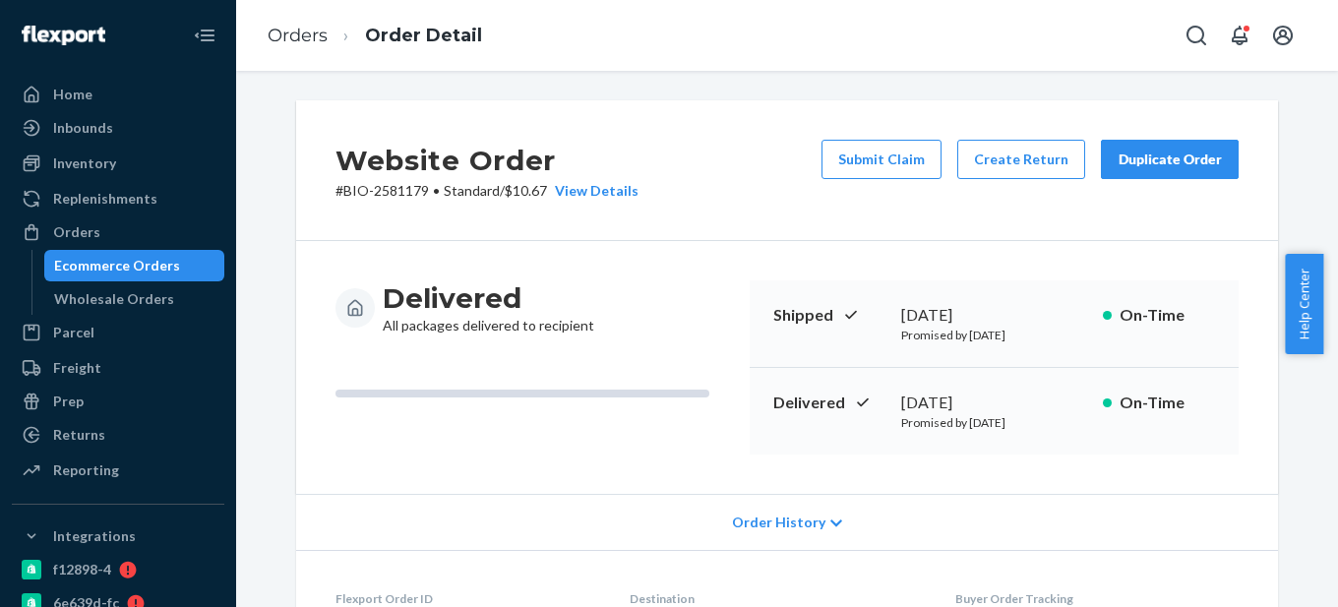
scroll to position [98, 0]
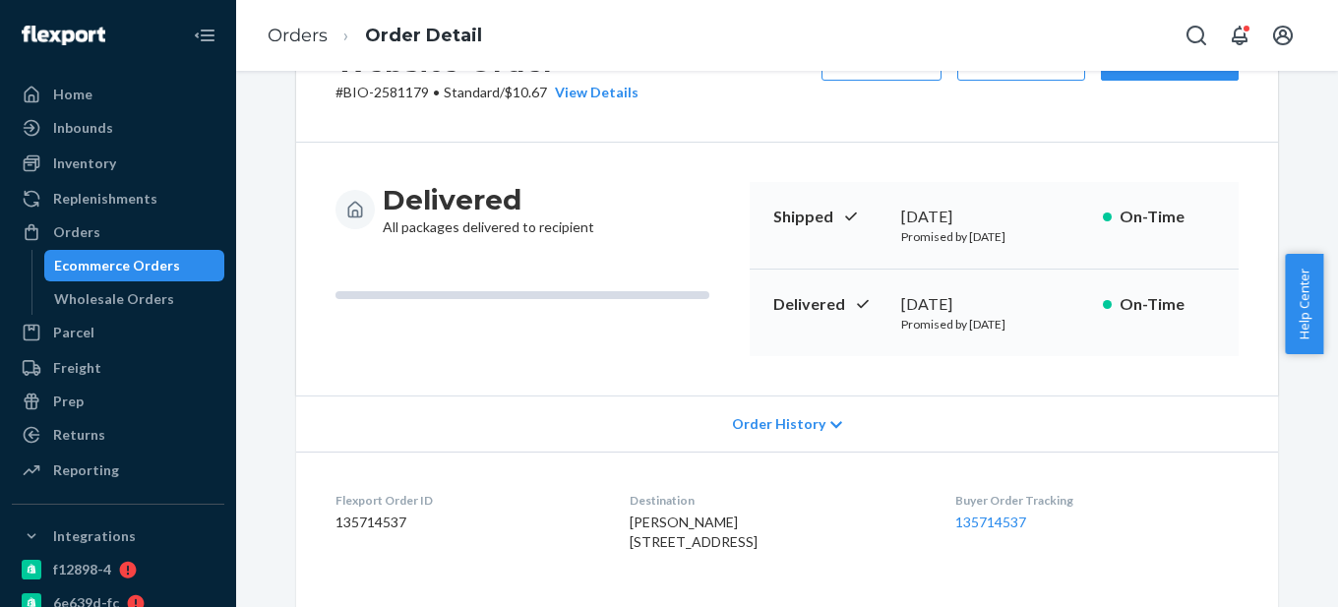
drag, startPoint x: 896, startPoint y: 298, endPoint x: 1022, endPoint y: 296, distance: 126.0
click at [1022, 296] on div "[DATE]" at bounding box center [994, 304] width 186 height 23
copy div "[DATE]"
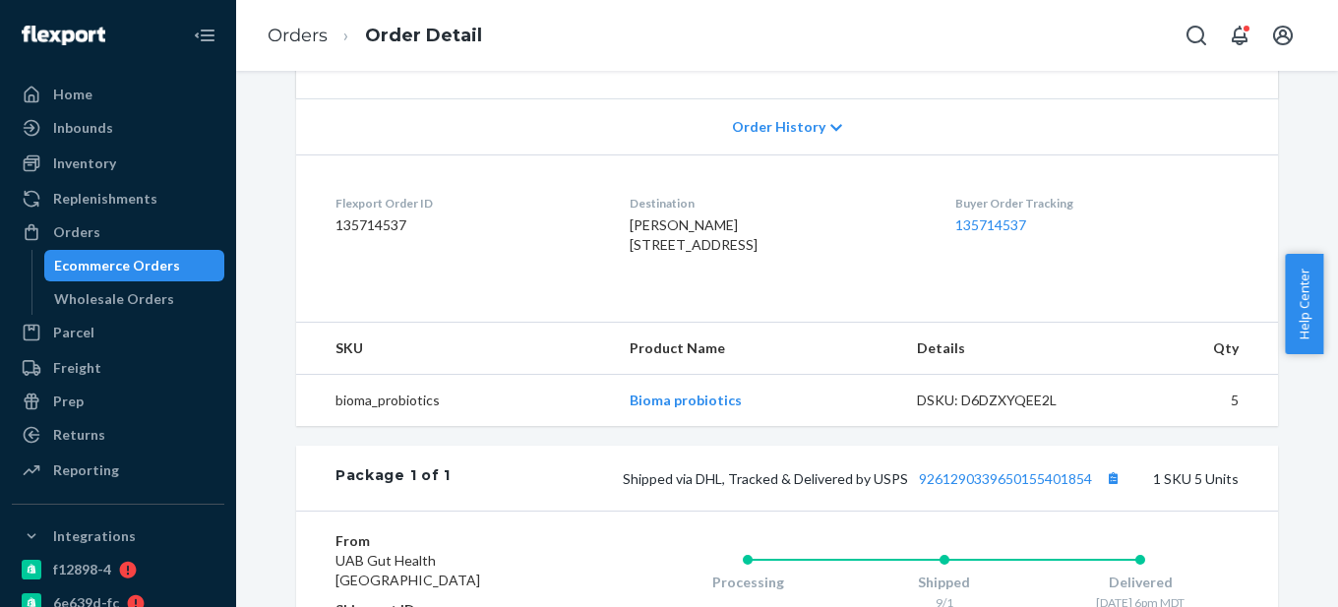
scroll to position [492, 0]
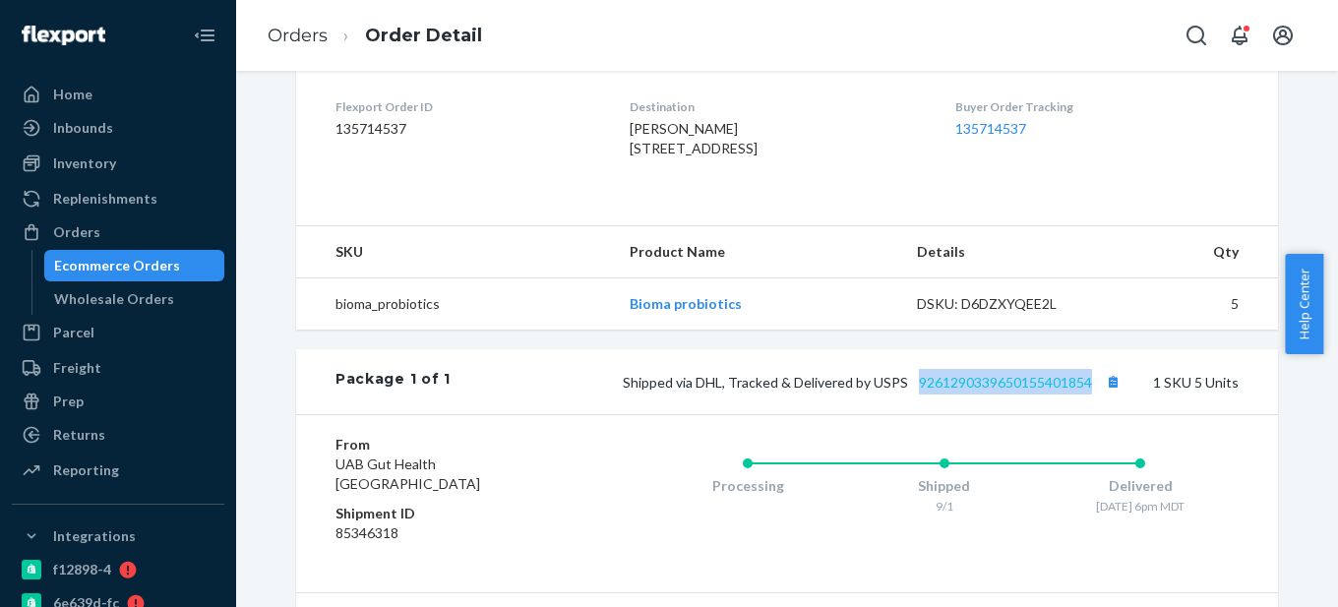
drag, startPoint x: 1089, startPoint y: 418, endPoint x: 911, endPoint y: 418, distance: 178.1
click at [911, 391] on span "Shipped via DHL, Tracked & Delivered by USPS 9261290339650155401854" at bounding box center [874, 382] width 503 height 17
copy link "9261290339650155401854"
click at [124, 262] on div "Ecommerce Orders" at bounding box center [117, 266] width 126 height 20
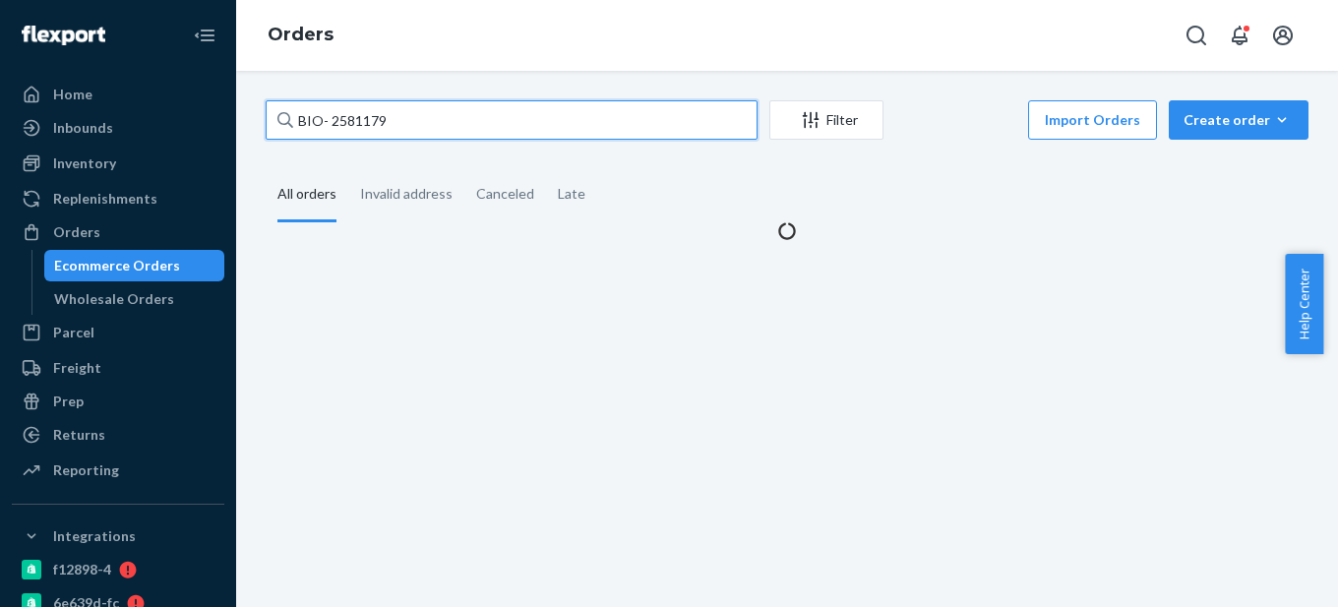
drag, startPoint x: 330, startPoint y: 123, endPoint x: 535, endPoint y: 122, distance: 205.7
click at [535, 122] on input "BIO- 2581179" at bounding box center [512, 119] width 492 height 39
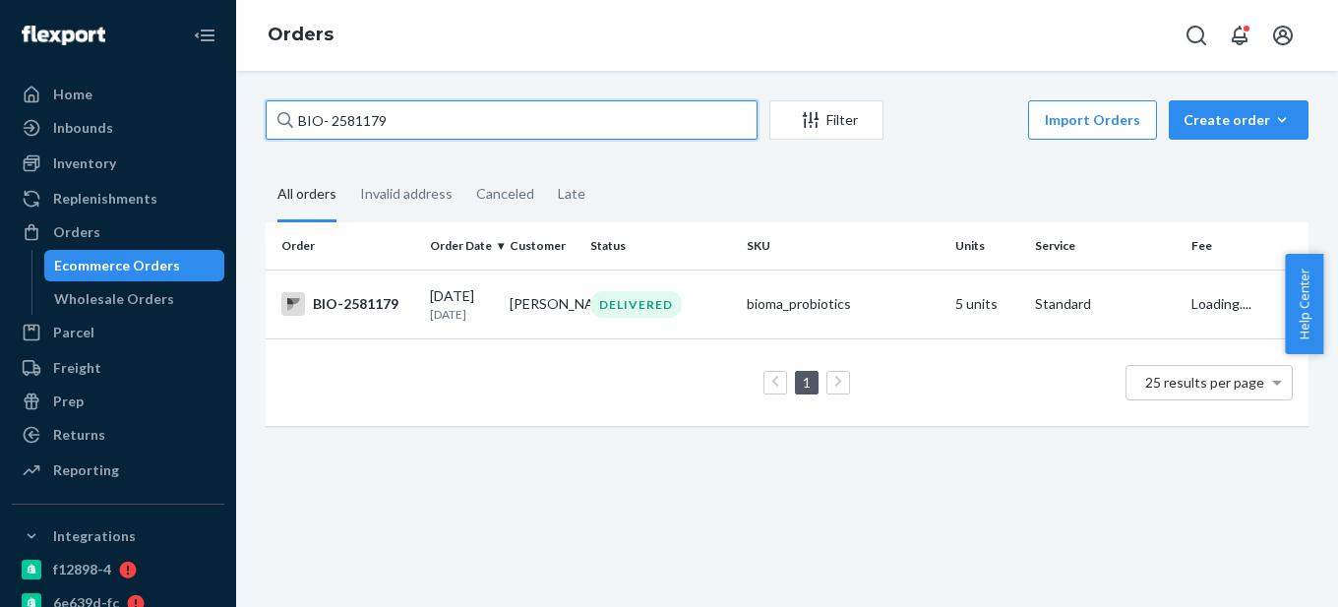
paste input "2753525"
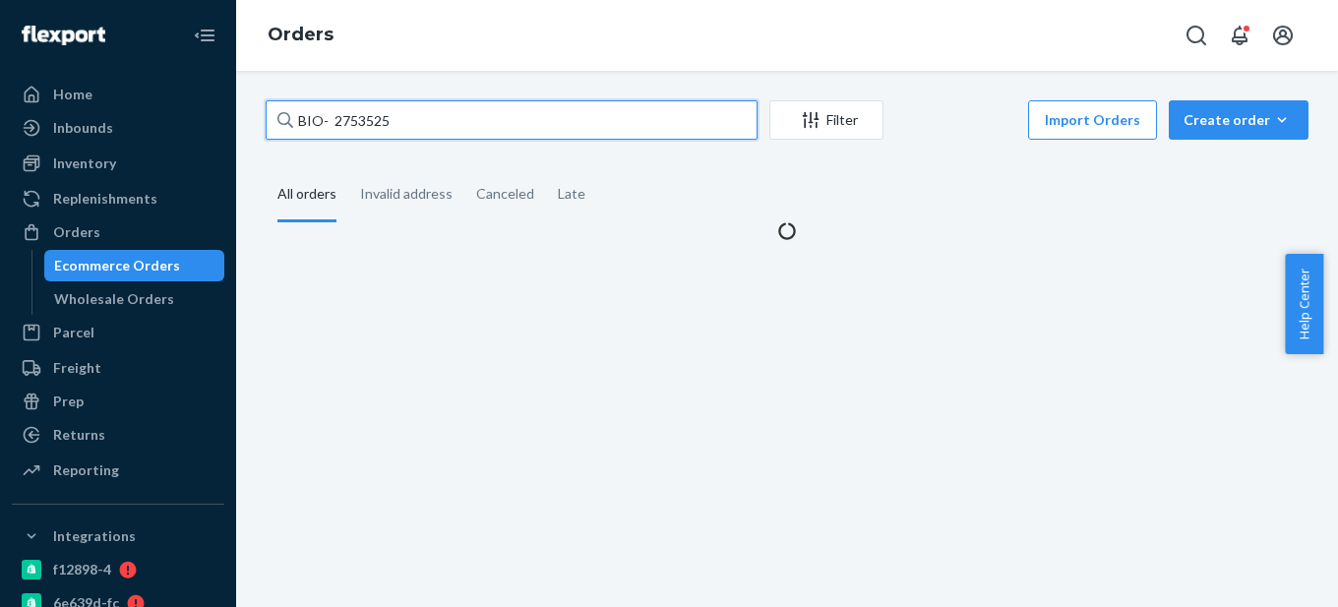
click at [335, 111] on input "BIO- 2753525" at bounding box center [512, 119] width 492 height 39
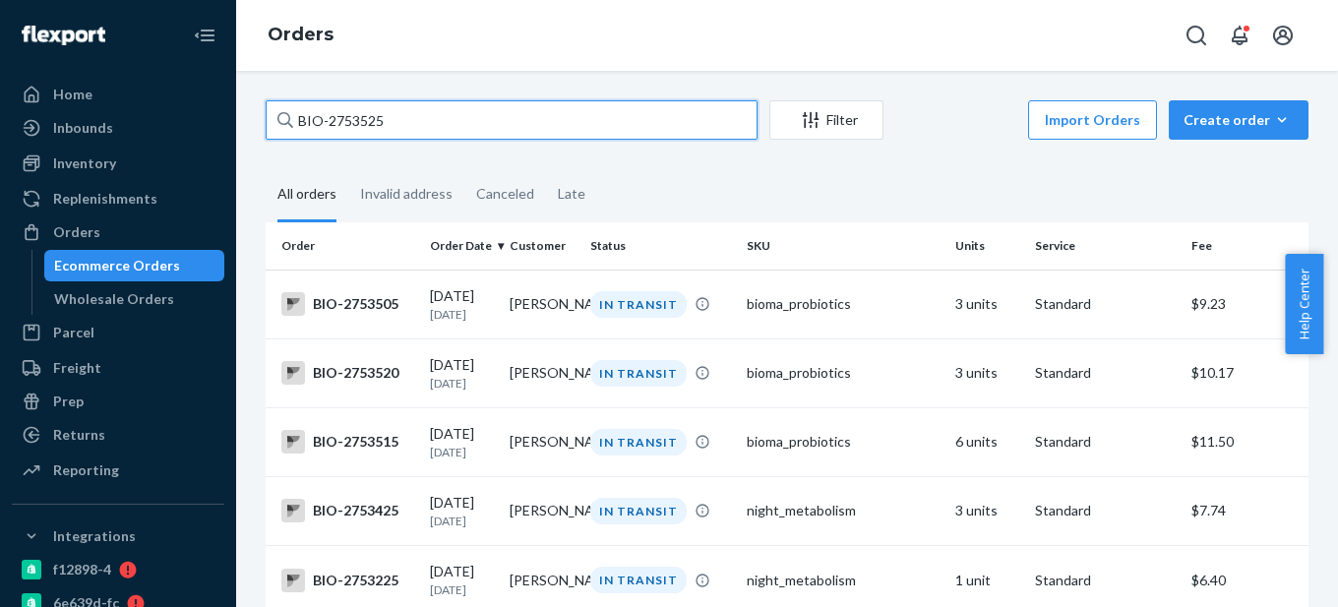
type input "BIO-2753525"
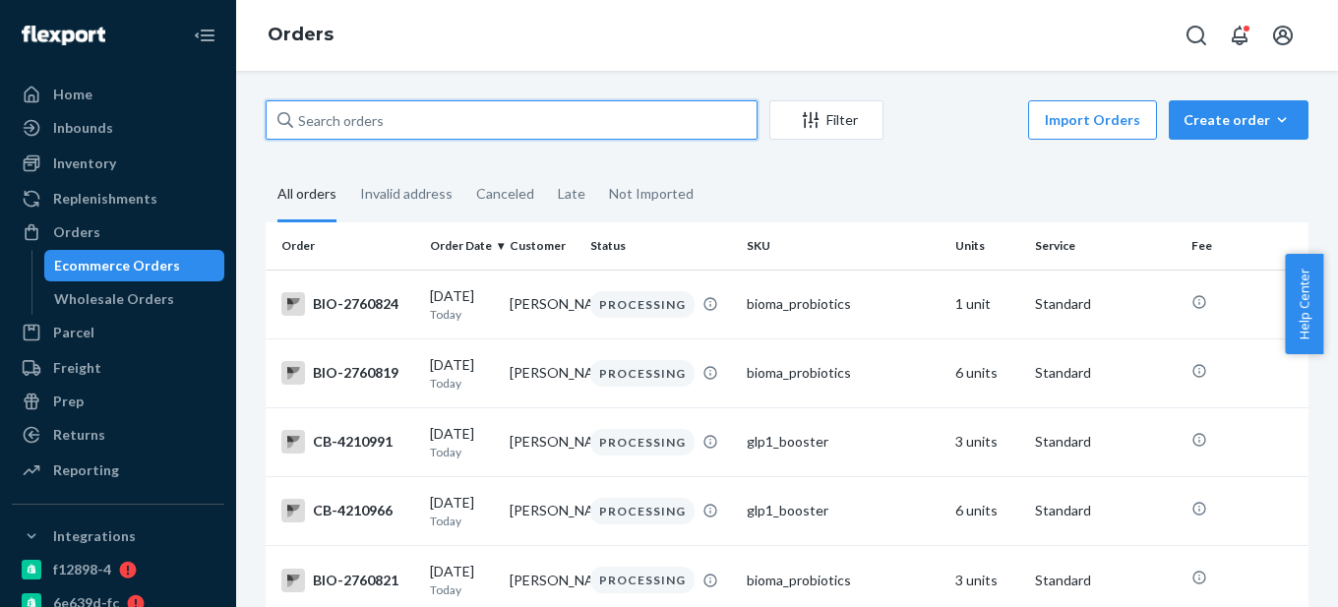
click at [332, 121] on input "text" at bounding box center [512, 119] width 492 height 39
paste input "2753525"
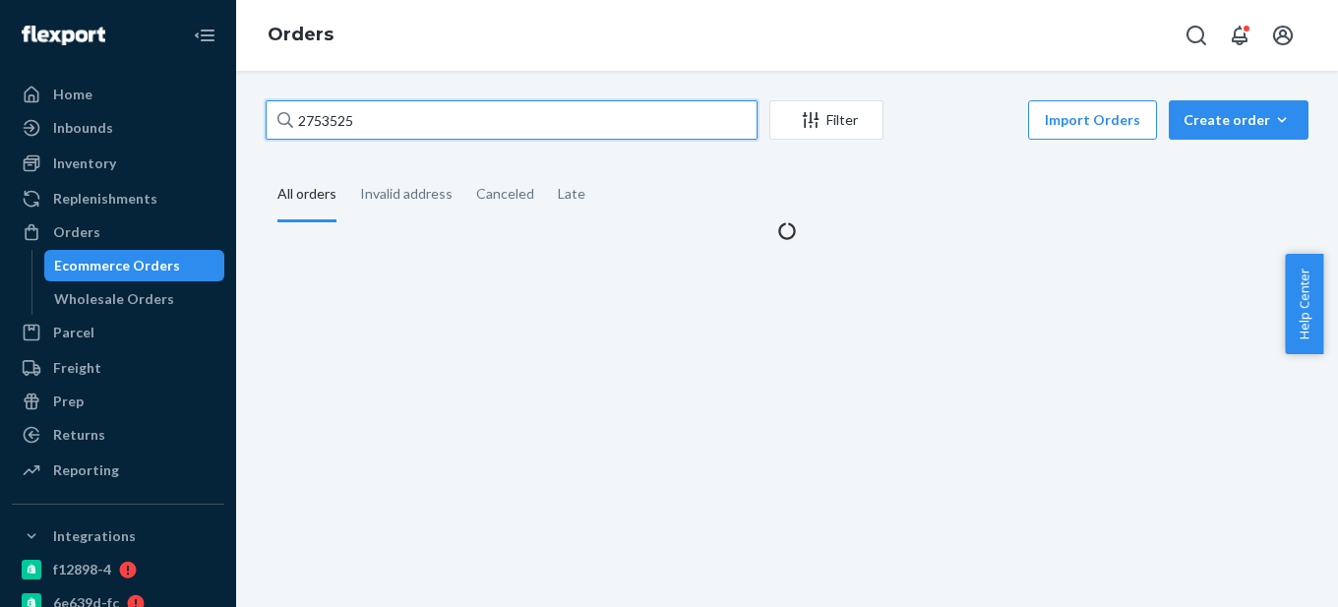
click at [302, 122] on input "2753525" at bounding box center [512, 119] width 492 height 39
type input "BIO-2753525"
